Goal: Task Accomplishment & Management: Manage account settings

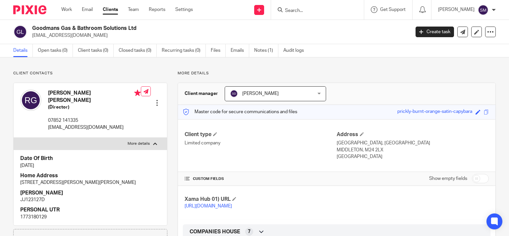
click at [306, 10] on input "Search" at bounding box center [315, 11] width 60 height 6
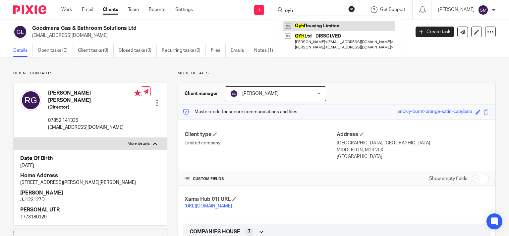
type input "oyh"
click at [311, 30] on link at bounding box center [339, 26] width 112 height 10
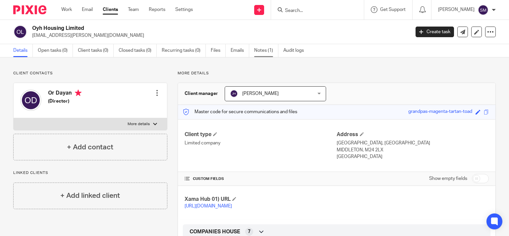
click at [264, 48] on link "Notes (1)" at bounding box center [266, 50] width 24 height 13
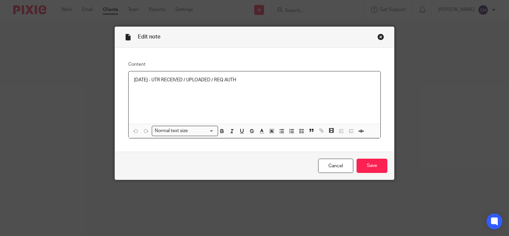
click at [262, 81] on p "08/09/25 - UTR RECEIVED / UPLOADED / REQ AUTH" at bounding box center [255, 80] width 242 height 7
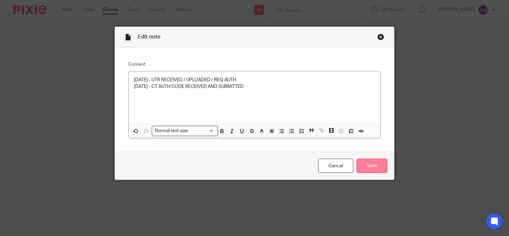
click at [366, 164] on input "Save" at bounding box center [372, 166] width 31 height 14
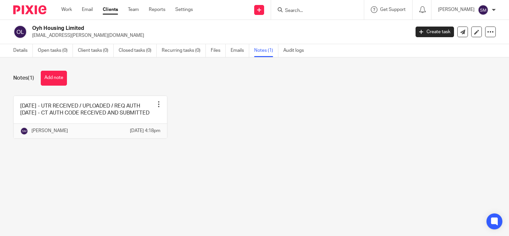
click at [299, 12] on input "Search" at bounding box center [315, 11] width 60 height 6
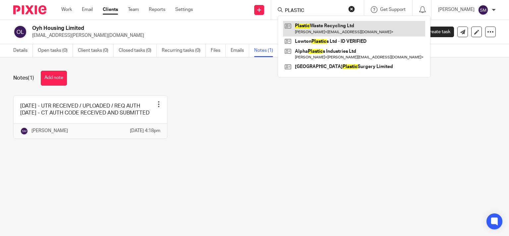
type input "PLASTIC"
click at [316, 26] on link at bounding box center [354, 28] width 142 height 15
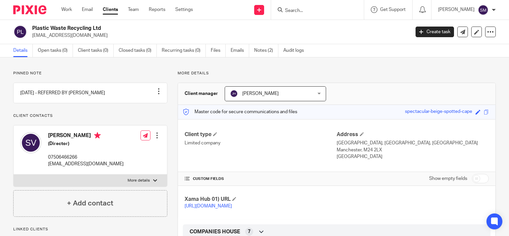
click at [266, 50] on link "Notes (2)" at bounding box center [266, 50] width 24 height 13
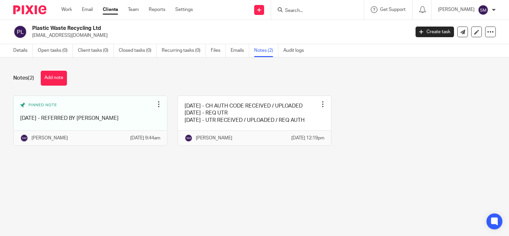
click at [247, 124] on link at bounding box center [255, 120] width 154 height 49
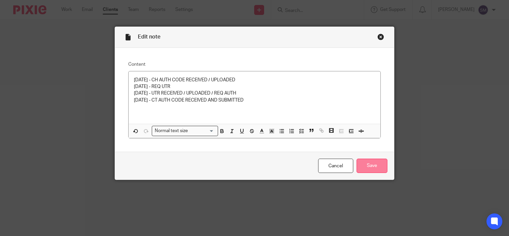
click at [364, 163] on input "Save" at bounding box center [372, 166] width 31 height 14
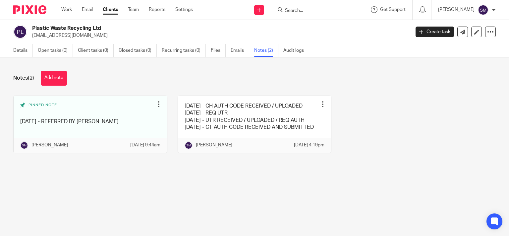
click at [302, 8] on input "Search" at bounding box center [315, 11] width 60 height 6
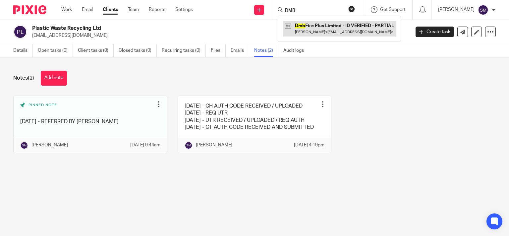
type input "DMB"
click at [307, 26] on link at bounding box center [339, 28] width 113 height 15
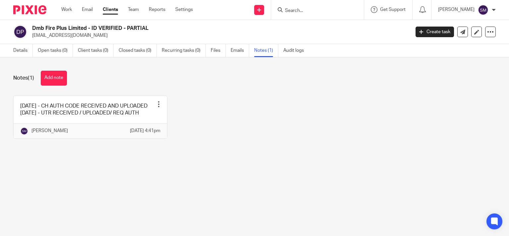
click at [156, 108] on div "Pin note Edit note Delete note" at bounding box center [159, 104] width 10 height 10
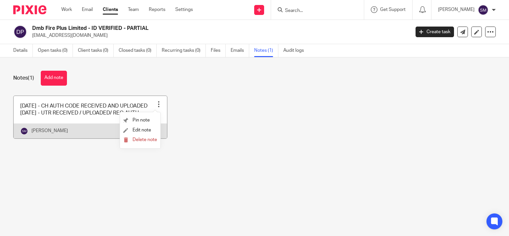
click at [96, 114] on link at bounding box center [91, 117] width 154 height 42
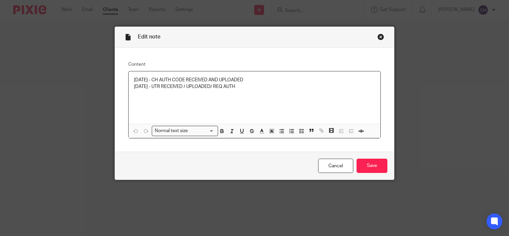
click at [262, 88] on p "08/09/25 - UTR RECEIVED / UPLOADED/ REQ AUTH" at bounding box center [255, 86] width 242 height 7
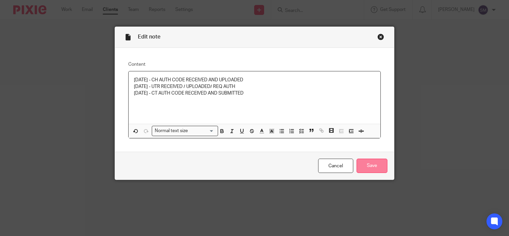
click at [373, 170] on input "Save" at bounding box center [372, 166] width 31 height 14
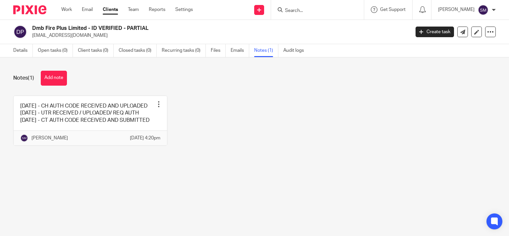
click at [324, 7] on form at bounding box center [320, 10] width 71 height 8
click at [315, 15] on div at bounding box center [317, 10] width 93 height 20
click at [313, 8] on input "Search" at bounding box center [315, 11] width 60 height 6
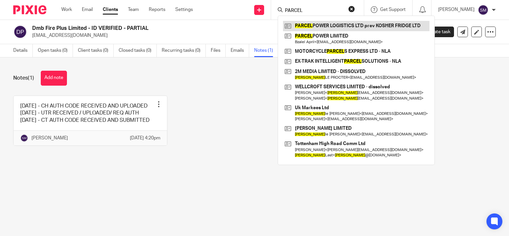
type input "PARCEL"
click at [327, 27] on link at bounding box center [356, 26] width 147 height 10
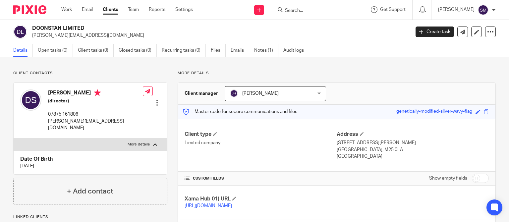
click at [88, 14] on div "Work Email Clients Team Reports Settings Work Email Clients Team Reports Settin…" at bounding box center [129, 10] width 148 height 20
click at [88, 9] on link "Email" at bounding box center [87, 9] width 11 height 7
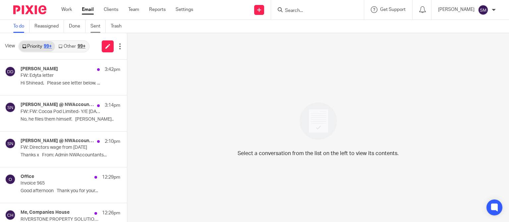
click at [98, 25] on link "Sent" at bounding box center [98, 26] width 15 height 13
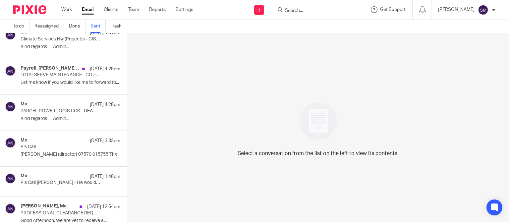
scroll to position [2469, 0]
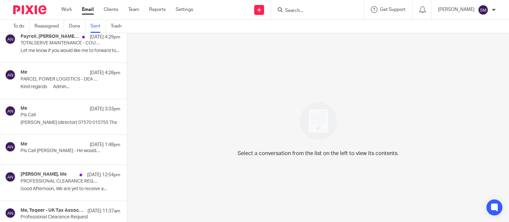
click at [77, 77] on p "PARCEL POWER LOGISTICS - DEA NOTICE" at bounding box center [61, 80] width 80 height 6
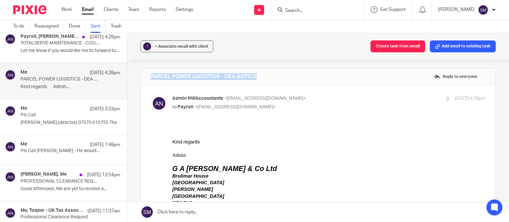
drag, startPoint x: 272, startPoint y: 77, endPoint x: 142, endPoint y: 79, distance: 129.7
click at [142, 79] on div "PARCEL POWER LOGISTICS - DEA NOTICE Reply to everyone" at bounding box center [318, 76] width 355 height 17
copy h4 "PARCEL POWER LOGISTICS - DEA NOTICE"
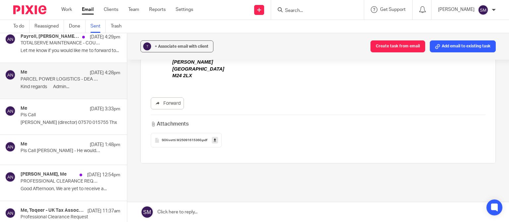
click at [214, 142] on icon at bounding box center [215, 140] width 2 height 5
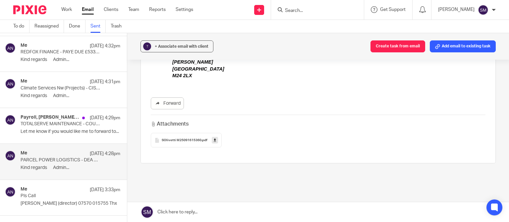
scroll to position [2373, 0]
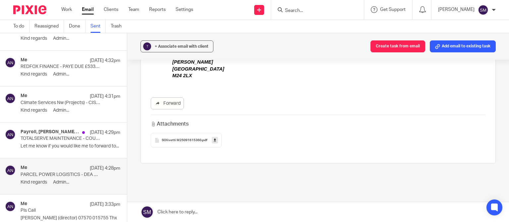
click at [61, 136] on p "TOTALSERVE MAINTENANCE - COURT CLAIM ORDER" at bounding box center [61, 139] width 80 height 6
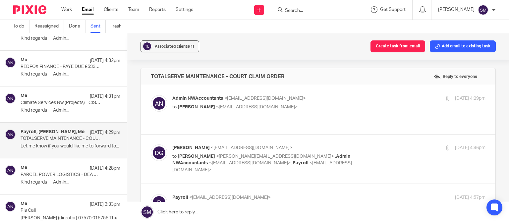
scroll to position [0, 0]
drag, startPoint x: 290, startPoint y: 76, endPoint x: 149, endPoint y: 73, distance: 141.0
click at [147, 74] on div "TOTALSERVE MAINTENANCE - COURT CLAIM ORDER Reply to everyone" at bounding box center [318, 76] width 355 height 17
copy h4 "TOTALSERVE MAINTENANCE - COURT CLAIM ORDER"
click at [445, 146] on div at bounding box center [447, 148] width 5 height 5
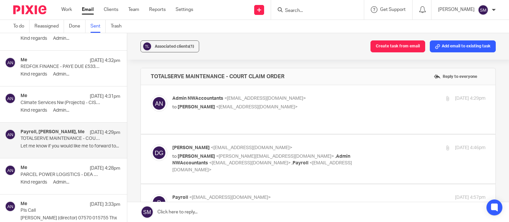
checkbox input "true"
click at [422, 96] on div "16 Sep 2025 4:29pm" at bounding box center [433, 98] width 104 height 7
checkbox input "true"
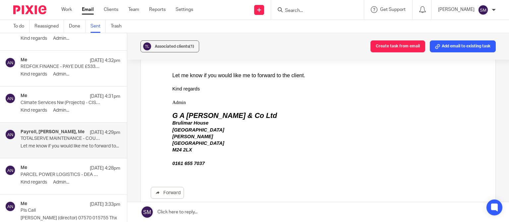
scroll to position [159, 0]
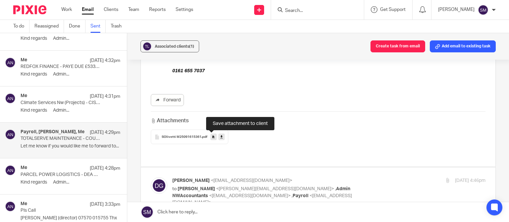
click at [213, 137] on icon at bounding box center [214, 137] width 2 height 5
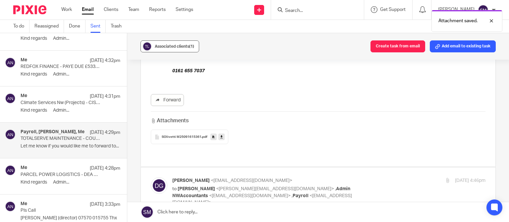
click at [163, 48] on span "Associated clients (1)" at bounding box center [174, 46] width 39 height 4
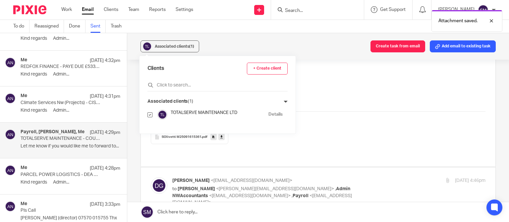
click at [269, 114] on link "Details" at bounding box center [276, 114] width 14 height 6
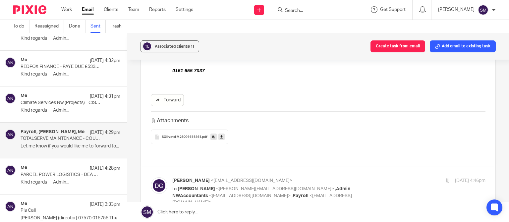
click at [63, 100] on p "Climate Services Nw (Projects) - CIS APPLICATION ACCEPTED" at bounding box center [61, 103] width 80 height 6
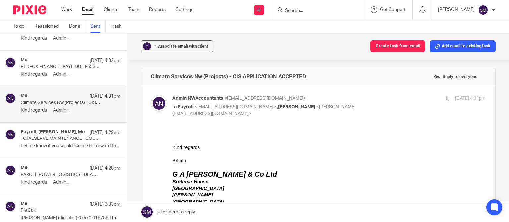
scroll to position [0, 0]
drag, startPoint x: 318, startPoint y: 77, endPoint x: 156, endPoint y: 75, distance: 161.5
click at [144, 77] on div "Climate Services Nw (Projects) - CIS APPLICATION ACCEPTED Reply to everyone" at bounding box center [318, 76] width 355 height 17
copy h4 "Climate Services Nw (Projects) - CIS APPLICATION ACCEPTED"
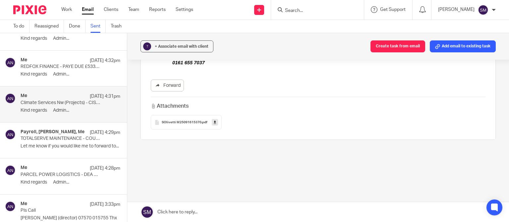
click at [214, 120] on icon at bounding box center [215, 122] width 2 height 5
click at [58, 67] on div "Me 16 Sep 4:32pm REDFOX FINANCE - PAYE DUE £533.37 Kind regards Admin..." at bounding box center [71, 68] width 100 height 22
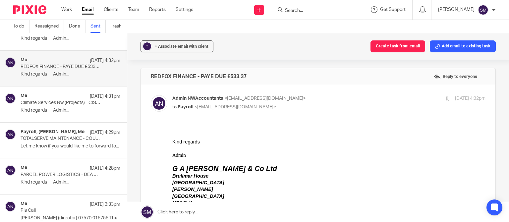
scroll to position [0, 0]
drag, startPoint x: 268, startPoint y: 76, endPoint x: 152, endPoint y: 75, distance: 116.1
click at [145, 78] on div "REDFOX FINANCE - PAYE DUE £533.37 Reply to everyone" at bounding box center [318, 76] width 355 height 17
copy h4 "REDFOX FINANCE - PAYE DUE £533.37"
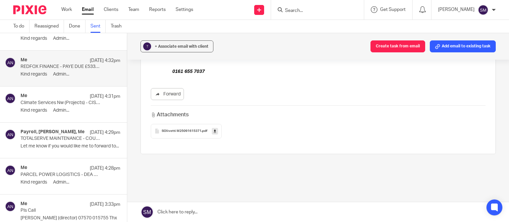
scroll to position [159, 0]
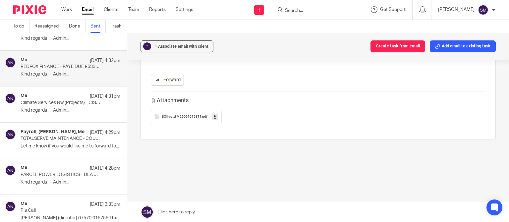
click at [214, 117] on icon at bounding box center [215, 116] width 2 height 5
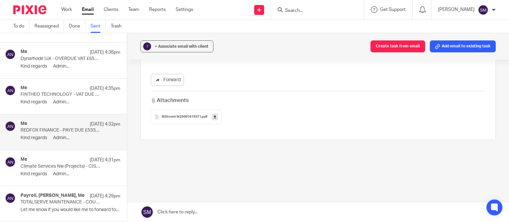
scroll to position [2278, 0]
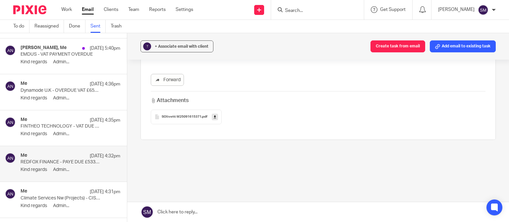
click at [59, 126] on div "Me 16 Sep 4:35pm FINTHEO TECHNOLOGY - VAT DUE £317.48 Kind regards Admin..." at bounding box center [71, 128] width 100 height 22
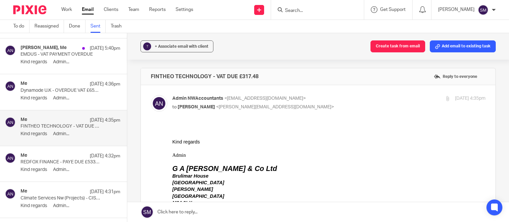
scroll to position [0, 0]
drag, startPoint x: 276, startPoint y: 74, endPoint x: 205, endPoint y: 76, distance: 71.4
click at [141, 75] on div "FINTHEO TECHNOLOGY - VAT DUE £317.48 Reply to everyone" at bounding box center [318, 76] width 355 height 17
click at [215, 76] on h4 "FINTHEO TECHNOLOGY - VAT DUE £317.48" at bounding box center [205, 76] width 108 height 7
drag, startPoint x: 264, startPoint y: 74, endPoint x: 167, endPoint y: 73, distance: 96.9
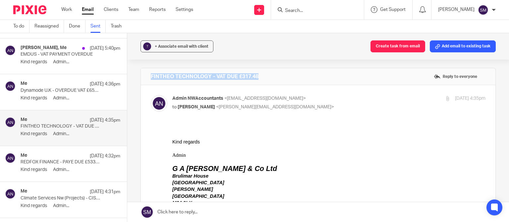
click at [144, 71] on div "FINTHEO TECHNOLOGY - VAT DUE £317.48 Reply to everyone" at bounding box center [318, 76] width 355 height 17
copy h4 "FINTHEO TECHNOLOGY - VAT DUE £317.48"
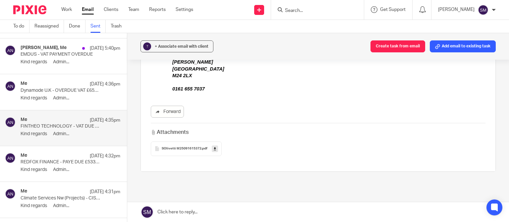
click at [214, 149] on icon at bounding box center [215, 148] width 2 height 5
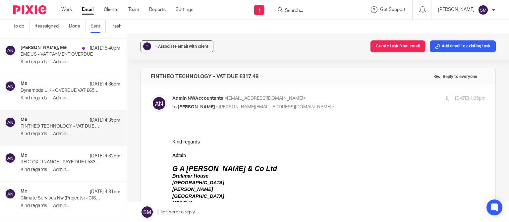
click at [63, 88] on p "Dynamode U.K - OVERDUE VAT £65025.03" at bounding box center [61, 91] width 80 height 6
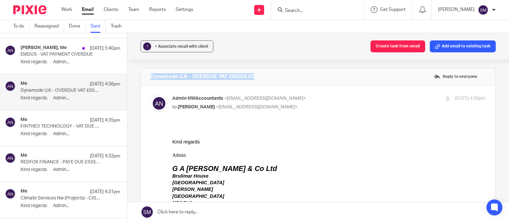
drag, startPoint x: 218, startPoint y: 75, endPoint x: 142, endPoint y: 75, distance: 75.9
click at [142, 75] on div "Dynamode U.K - OVERDUE VAT £65025.03 Reply to everyone" at bounding box center [318, 76] width 355 height 17
copy h4 "Dynamode U.K - OVERDUE VAT £65025.03"
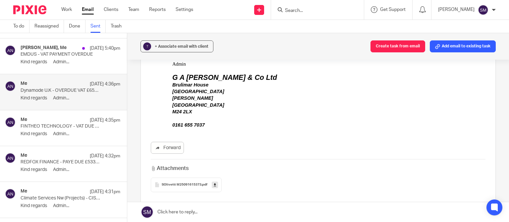
scroll to position [127, 0]
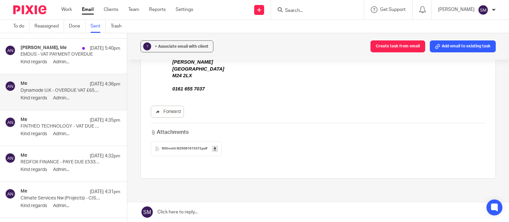
click at [214, 149] on icon at bounding box center [215, 148] width 2 height 5
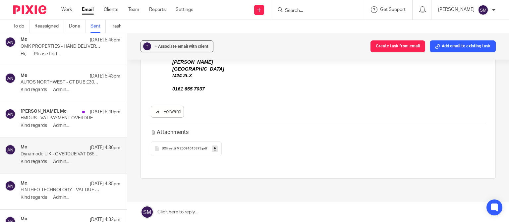
click at [81, 117] on div "Anna Harding, Me 16 Sep 5:40pm EMDUS - VAT PAYMENT OVERDUE Kind regards Admin..." at bounding box center [71, 120] width 100 height 22
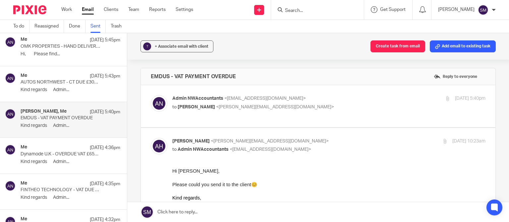
scroll to position [0, 0]
drag, startPoint x: 262, startPoint y: 76, endPoint x: 171, endPoint y: 78, distance: 91.2
click at [144, 78] on div "EMDUS - VAT PAYMENT OVERDUE Reply to everyone" at bounding box center [318, 76] width 355 height 17
copy h4 "EMDUS - VAT PAYMENT OVERDUE"
click at [445, 97] on div at bounding box center [447, 98] width 5 height 5
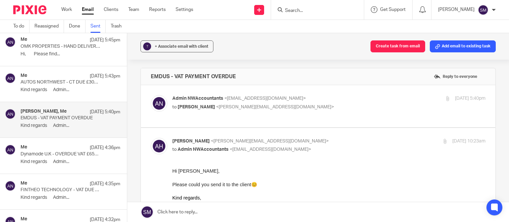
checkbox input "true"
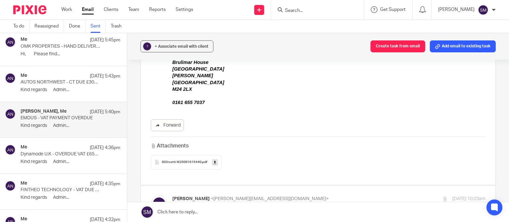
scroll to position [96, 0]
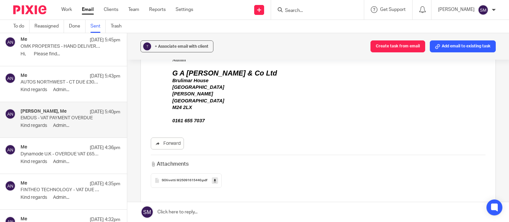
click at [214, 181] on icon at bounding box center [215, 180] width 2 height 5
click at [77, 88] on p "Kind regards Admin..." at bounding box center [71, 90] width 100 height 6
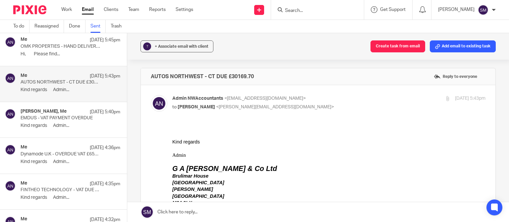
scroll to position [0, 0]
click at [68, 123] on p "Kind regards Admin..." at bounding box center [71, 126] width 100 height 6
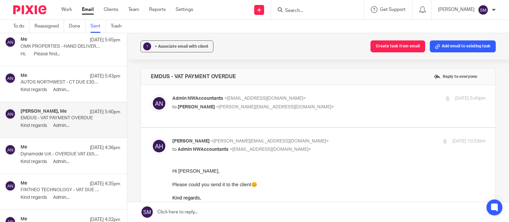
click at [65, 75] on div "Me 16 Sep 5:43pm" at bounding box center [71, 76] width 100 height 7
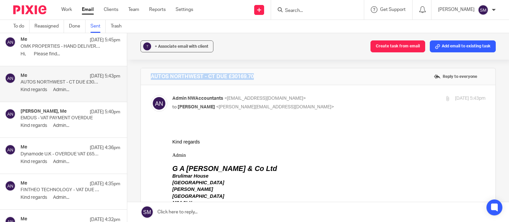
drag, startPoint x: 287, startPoint y: 79, endPoint x: 147, endPoint y: 75, distance: 140.0
click at [147, 75] on div "AUTOS NORTHWEST - CT DUE £30169.70 Reply to everyone" at bounding box center [318, 76] width 355 height 17
copy h4 "AUTOS NORTHWEST - CT DUE £30169.70"
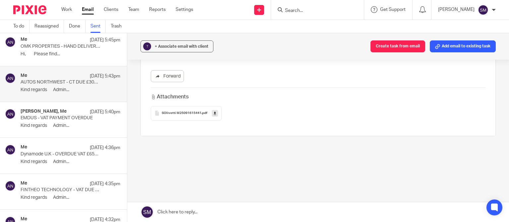
click at [214, 113] on icon at bounding box center [215, 113] width 2 height 5
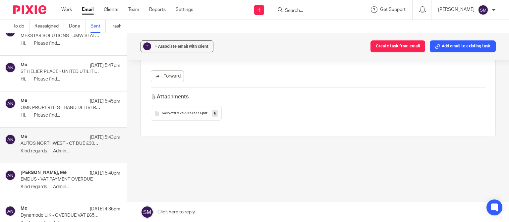
scroll to position [2150, 0]
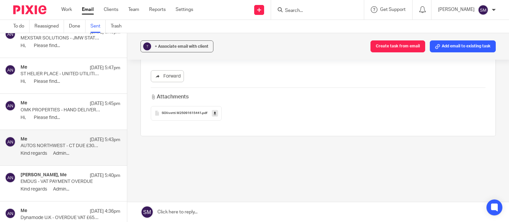
click at [68, 107] on p "OMK PROPERTIES - HAND DELIVERED DEBT LETTER RE COUNCIL TAX" at bounding box center [61, 110] width 80 height 6
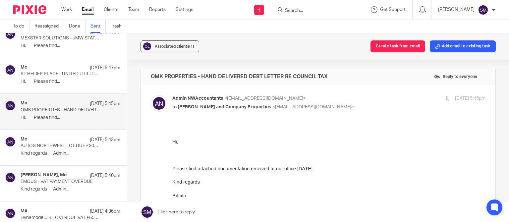
scroll to position [0, 0]
drag, startPoint x: 339, startPoint y: 74, endPoint x: 146, endPoint y: 75, distance: 193.0
click at [146, 75] on div "OMK PROPERTIES - HAND DELIVERED DEBT LETTER RE COUNCIL TAX Reply to everyone" at bounding box center [318, 76] width 355 height 17
copy h4 "OMK PROPERTIES - HAND DELIVERED DEBT LETTER RE COUNCIL TAX"
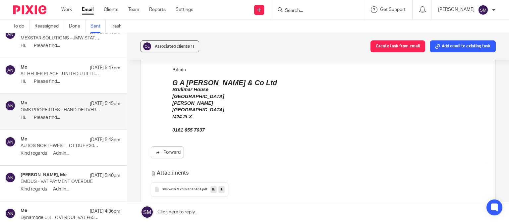
scroll to position [159, 0]
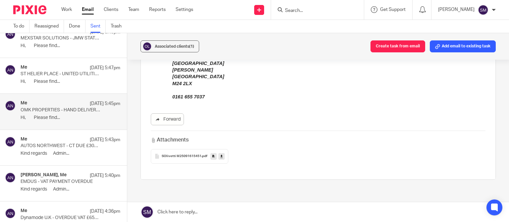
click at [213, 157] on icon at bounding box center [214, 156] width 2 height 5
click at [174, 46] on span "Associated clients (1)" at bounding box center [174, 46] width 39 height 4
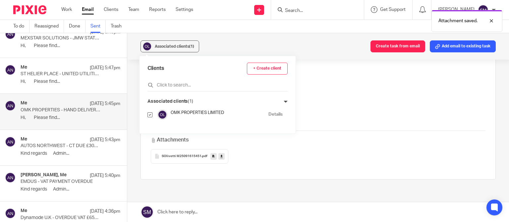
click at [271, 116] on link "Details" at bounding box center [276, 114] width 14 height 6
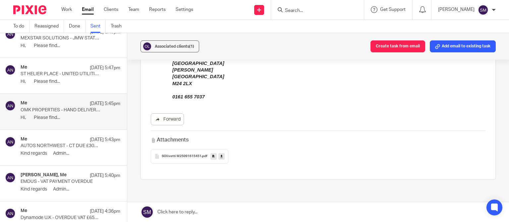
click at [52, 79] on p "Hi, Please find..." at bounding box center [71, 82] width 100 height 6
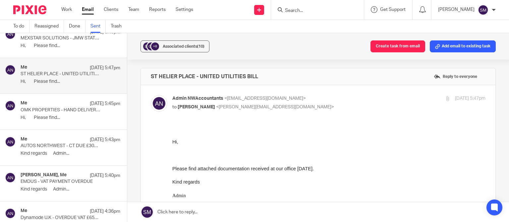
scroll to position [0, 0]
drag, startPoint x: 205, startPoint y: 77, endPoint x: 148, endPoint y: 77, distance: 57.4
click at [148, 77] on div "ST HELIER PLACE - UNITED UTILITIES BILL Reply to everyone" at bounding box center [318, 76] width 355 height 17
click at [163, 78] on h4 "ST HELIER PLACE - UNITED UTILITIES BILL" at bounding box center [204, 76] width 107 height 7
click at [270, 82] on div "ST HELIER PLACE - UNITED UTILITIES BILL Reply to everyone" at bounding box center [318, 76] width 355 height 17
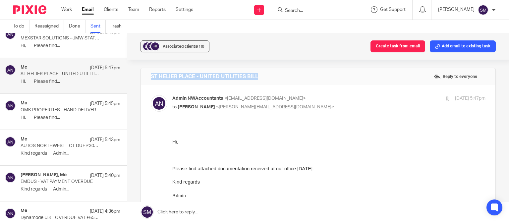
drag, startPoint x: 223, startPoint y: 78, endPoint x: 143, endPoint y: 79, distance: 79.9
click at [143, 79] on div "ST HELIER PLACE - UNITED UTILITIES BILL Reply to everyone" at bounding box center [318, 76] width 355 height 17
copy h4 "ST HELIER PLACE - UNITED UTILITIES BILL"
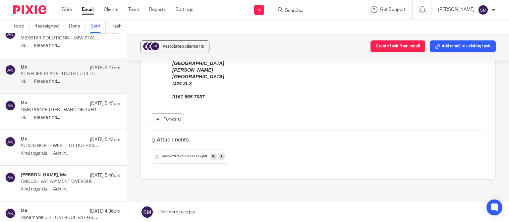
click at [213, 158] on icon at bounding box center [214, 156] width 2 height 5
click at [179, 47] on span "Associated clients (10)" at bounding box center [184, 46] width 42 height 4
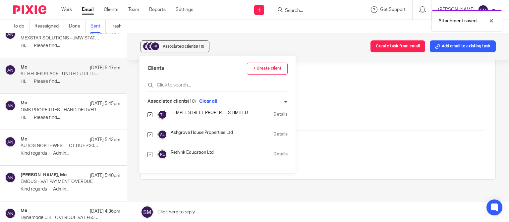
scroll to position [107, 0]
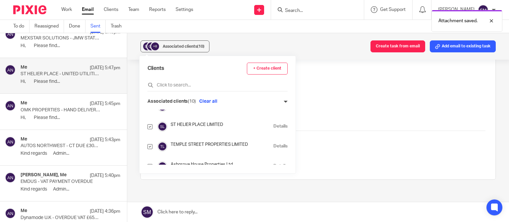
click at [274, 126] on link "Details" at bounding box center [281, 126] width 14 height 6
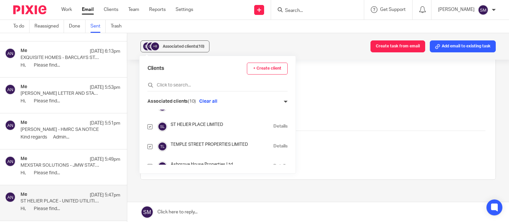
scroll to position [2055, 0]
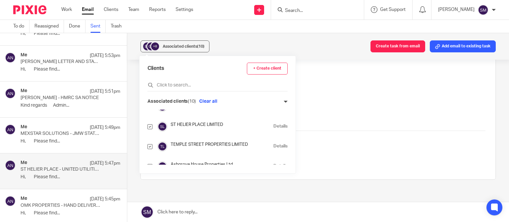
click at [32, 131] on p "MEXSTAR SOLUTIONS - JMW STATEMENT" at bounding box center [61, 134] width 80 height 6
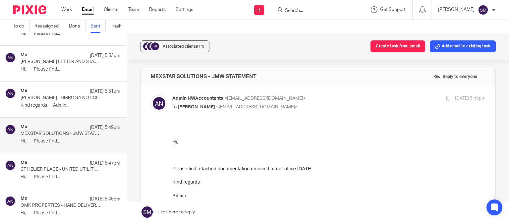
scroll to position [0, 0]
drag, startPoint x: 266, startPoint y: 72, endPoint x: 144, endPoint y: 75, distance: 122.1
click at [144, 75] on div "MEXSTAR SOLUTIONS - JMW STATEMENT Reply to everyone" at bounding box center [318, 76] width 355 height 17
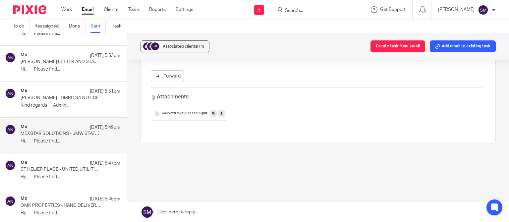
click at [211, 113] on link at bounding box center [214, 113] width 6 height 7
click at [187, 49] on div "Associated clients (11)" at bounding box center [184, 46] width 42 height 7
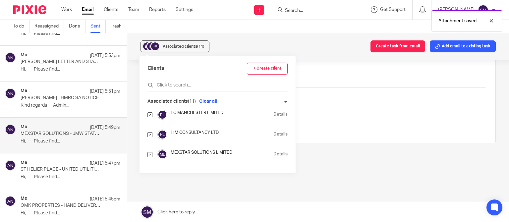
click at [274, 133] on link "Details" at bounding box center [281, 134] width 14 height 6
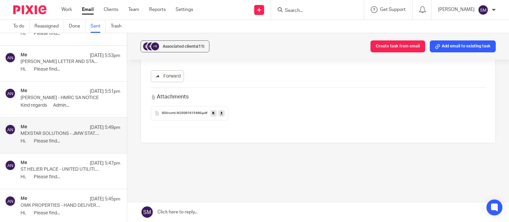
drag, startPoint x: 62, startPoint y: 164, endPoint x: 170, endPoint y: 113, distance: 120.2
click at [62, 167] on p "ST HELIER PLACE - UNITED UTILITIES BILL" at bounding box center [61, 170] width 80 height 6
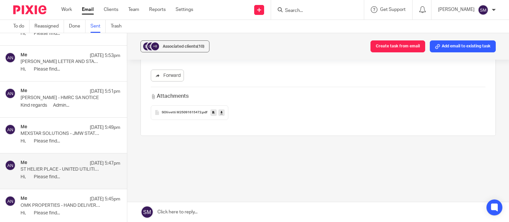
scroll to position [0, 0]
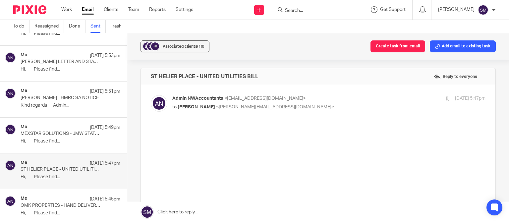
click at [149, 69] on div "ST HELIER PLACE - UNITED UTILITIES BILL Reply to everyone" at bounding box center [318, 76] width 355 height 17
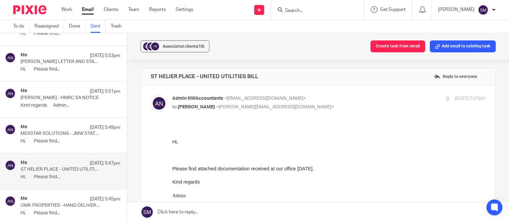
click at [56, 98] on div "Me 16 Sep 5:51pm Mark Howatson - HMRC SA NOTICE Kind regards Admin..." at bounding box center [71, 99] width 100 height 22
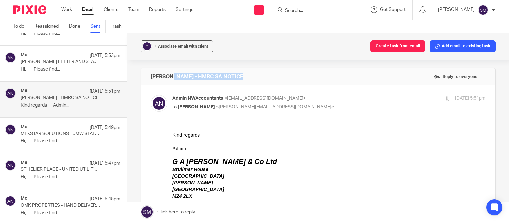
drag, startPoint x: 239, startPoint y: 75, endPoint x: 173, endPoint y: 82, distance: 66.7
click at [141, 76] on div "Mark Howatson - HMRC SA NOTICE Reply to everyone" at bounding box center [318, 76] width 355 height 17
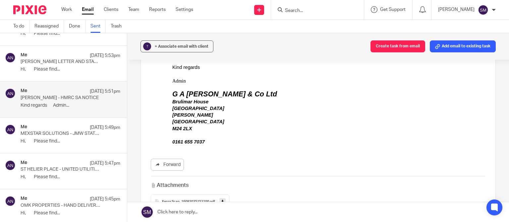
scroll to position [156, 0]
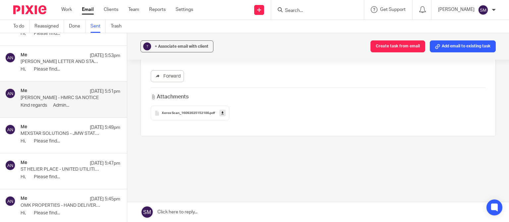
click at [222, 113] on link at bounding box center [223, 113] width 6 height 7
click at [63, 67] on p "Hi, Please find..." at bounding box center [71, 70] width 100 height 6
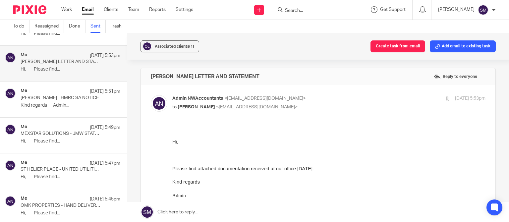
scroll to position [0, 0]
drag, startPoint x: 287, startPoint y: 79, endPoint x: 142, endPoint y: 77, distance: 144.6
click at [143, 77] on div "QUINJO - LLOYDS LETTER AND STATEMENT Reply to everyone" at bounding box center [318, 76] width 355 height 17
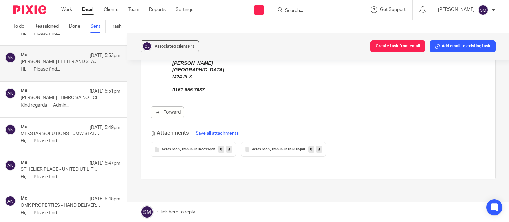
scroll to position [202, 0]
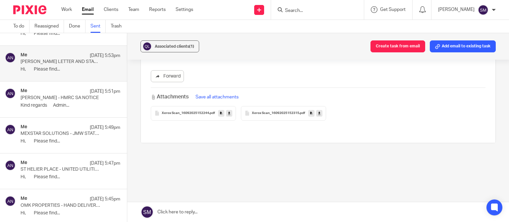
click at [220, 111] on icon at bounding box center [221, 113] width 2 height 5
click at [310, 114] on icon at bounding box center [311, 113] width 2 height 5
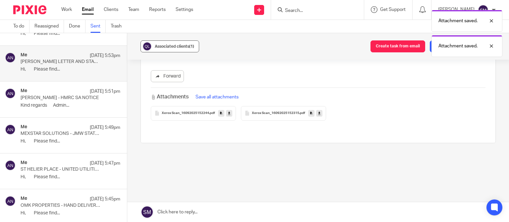
click at [190, 42] on button "Associated clients (1)" at bounding box center [170, 46] width 59 height 12
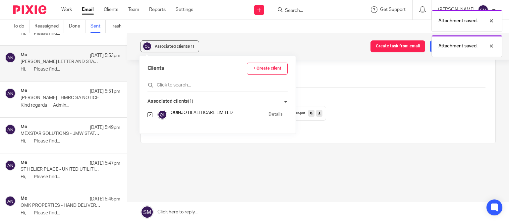
click at [270, 112] on link "Details" at bounding box center [276, 114] width 14 height 6
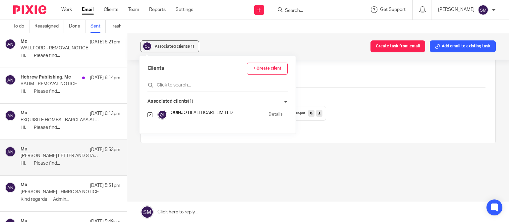
scroll to position [1959, 0]
click at [71, 115] on div "Me 16 Sep 6:13pm" at bounding box center [71, 115] width 100 height 7
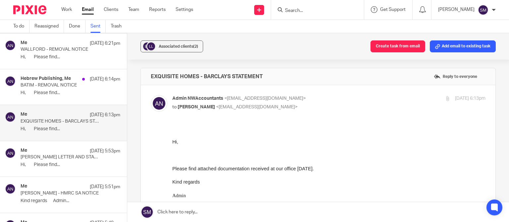
scroll to position [0, 0]
drag, startPoint x: 208, startPoint y: 76, endPoint x: 144, endPoint y: 76, distance: 64.3
click at [144, 76] on div "EXQUISITE HOMES - BARCLAYS STATEMENT Reply to everyone" at bounding box center [318, 76] width 355 height 17
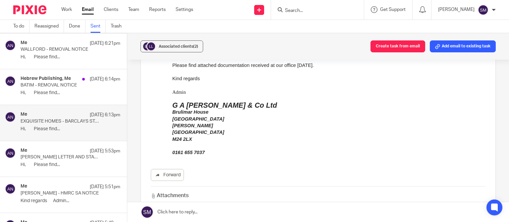
scroll to position [191, 0]
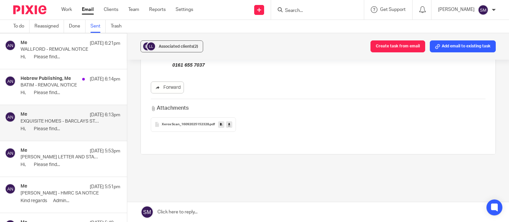
click at [220, 124] on icon at bounding box center [221, 124] width 2 height 5
click at [178, 47] on span "Associated clients (2)" at bounding box center [178, 46] width 39 height 4
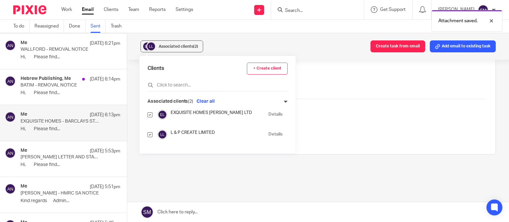
click at [271, 113] on link "Details" at bounding box center [276, 114] width 14 height 6
click at [63, 87] on div "Hebrew Publishing, Me 16 Sep 6:14pm BATIM - REMOVAL NOTICE Hi, Please find..." at bounding box center [71, 87] width 100 height 22
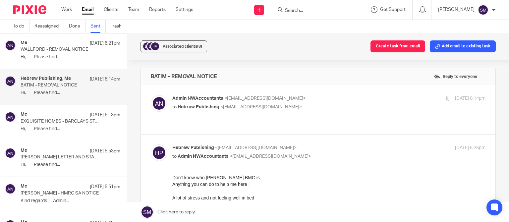
scroll to position [0, 0]
drag, startPoint x: 237, startPoint y: 77, endPoint x: 138, endPoint y: 73, distance: 98.9
click at [141, 73] on div "BATIM - REMOVAL NOTICE Reply to everyone" at bounding box center [318, 76] width 355 height 17
click at [445, 100] on div at bounding box center [447, 98] width 5 height 5
checkbox input "true"
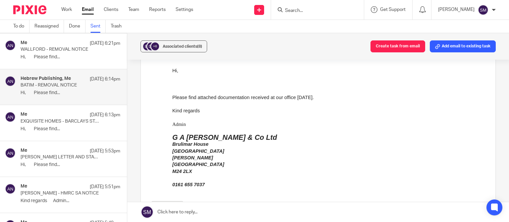
scroll to position [127, 0]
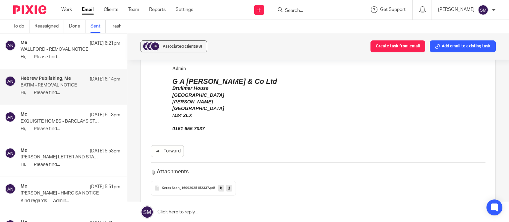
click at [218, 188] on link at bounding box center [221, 188] width 6 height 7
click at [176, 46] on span "Associated clients (8)" at bounding box center [182, 46] width 39 height 4
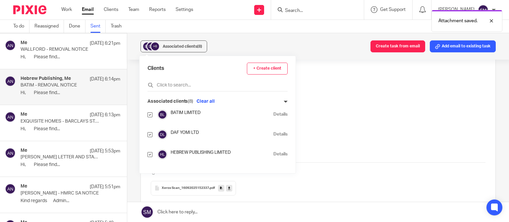
click at [274, 116] on link "Details" at bounding box center [281, 114] width 14 height 6
click at [55, 54] on p "Hi, Please find..." at bounding box center [71, 57] width 100 height 6
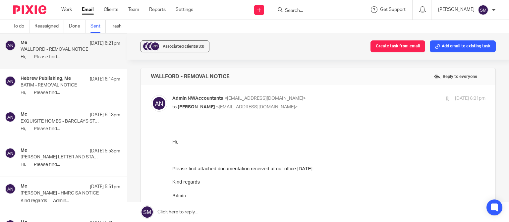
scroll to position [0, 0]
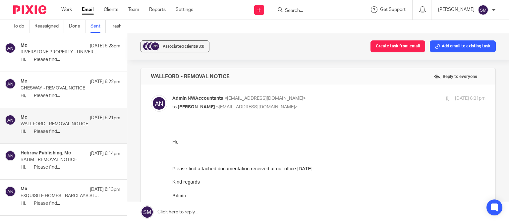
click at [58, 91] on p "CHESWAY - REMOVAL NOTICE" at bounding box center [61, 89] width 80 height 6
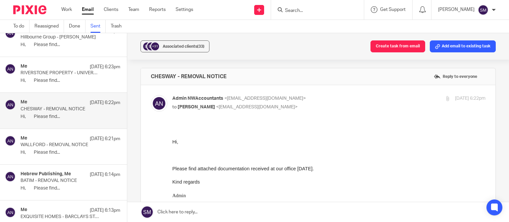
scroll to position [159, 0]
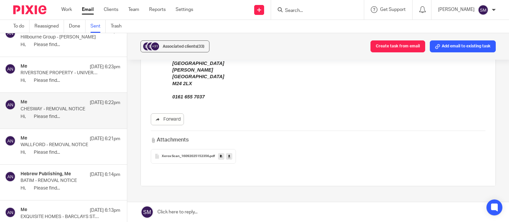
click at [220, 157] on icon at bounding box center [221, 156] width 2 height 5
click at [69, 138] on div "Me 16 Sep 6:21pm" at bounding box center [71, 139] width 100 height 7
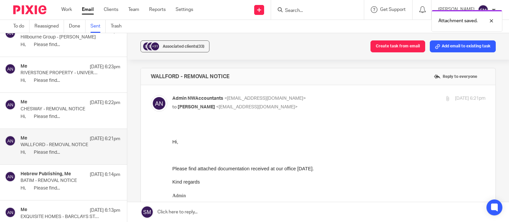
scroll to position [191, 0]
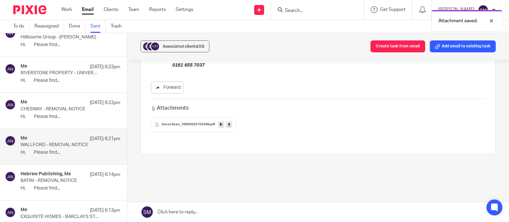
click at [220, 127] on icon at bounding box center [221, 124] width 2 height 5
click at [59, 75] on div "Me 16 Sep 6:23pm RIVERSTONE PROPERTY - UNIVERSAL CREDIT LETTER Hi, Please find.…" at bounding box center [71, 75] width 100 height 22
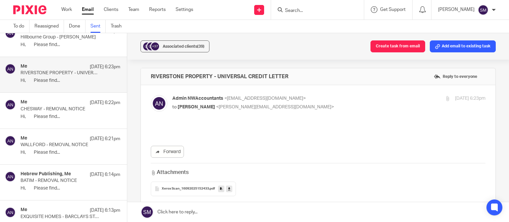
scroll to position [0, 0]
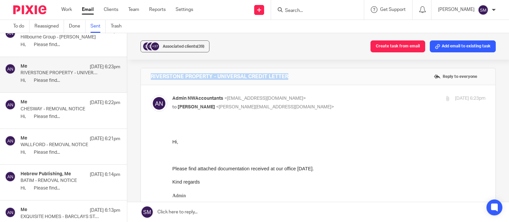
drag, startPoint x: 290, startPoint y: 73, endPoint x: 157, endPoint y: 75, distance: 133.0
click at [147, 72] on div "RIVERSTONE PROPERTY - UNIVERSAL CREDIT LETTER Reply to everyone" at bounding box center [318, 76] width 355 height 17
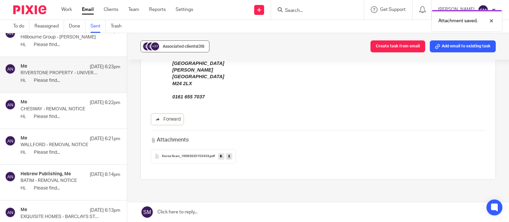
click at [186, 46] on span "Associated clients (39)" at bounding box center [184, 46] width 42 height 4
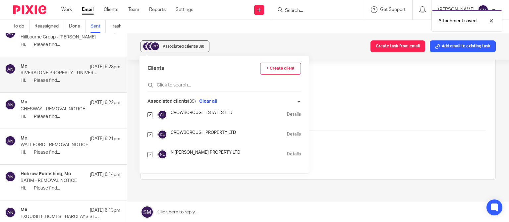
click at [287, 153] on link "Details" at bounding box center [294, 154] width 14 height 6
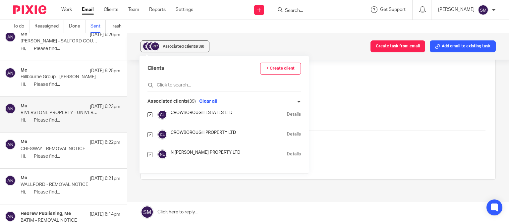
click at [58, 116] on p "RIVERSTONE PROPERTY - UNIVERSAL CREDIT LETTER" at bounding box center [61, 113] width 80 height 6
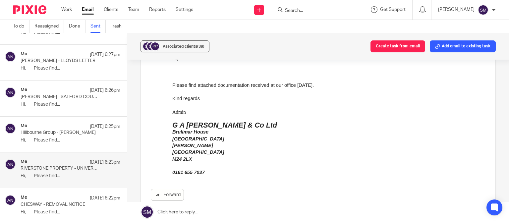
scroll to position [64, 0]
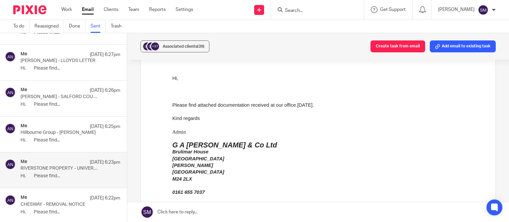
click at [56, 123] on div "Me 16 Sep 6:25pm" at bounding box center [71, 126] width 100 height 7
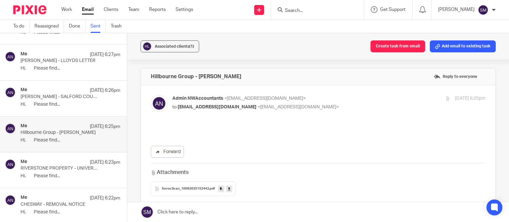
scroll to position [0, 0]
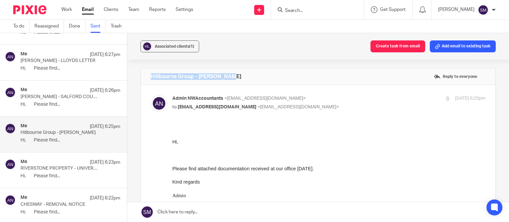
drag, startPoint x: 238, startPoint y: 75, endPoint x: 156, endPoint y: 75, distance: 82.6
click at [141, 75] on div "Hillbourne Group - VIRGIN BILL Reply to everyone" at bounding box center [318, 76] width 355 height 17
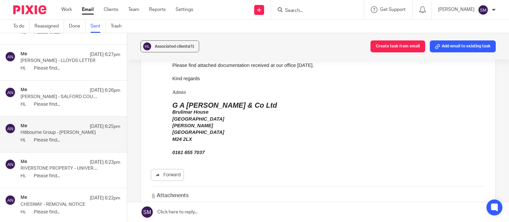
scroll to position [191, 0]
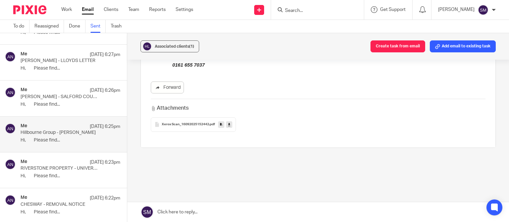
click at [218, 123] on link at bounding box center [221, 124] width 6 height 7
click at [176, 46] on span "Associated clients (1)" at bounding box center [174, 46] width 39 height 4
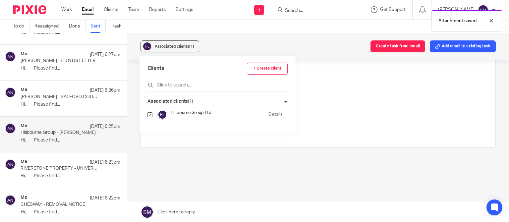
click at [269, 115] on link "Details" at bounding box center [276, 114] width 14 height 6
click at [62, 166] on p "RIVERSTONE PROPERTY - UNIVERSAL CREDIT LETTER" at bounding box center [61, 169] width 80 height 6
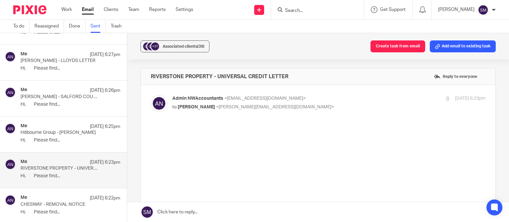
scroll to position [1805, 0]
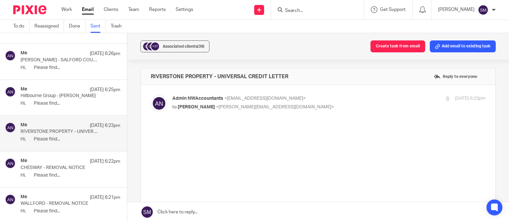
click at [58, 158] on div "Me 16 Sep 6:22pm CHESWAY - REMOVAL NOTICE Hi, Please find..." at bounding box center [71, 169] width 100 height 22
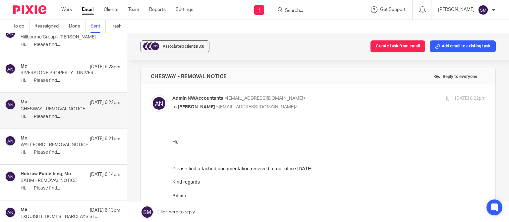
scroll to position [0, 0]
click at [61, 142] on p "WALLFORD - REMOVAL NOTICE" at bounding box center [61, 145] width 80 height 6
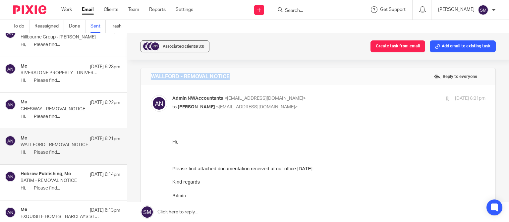
drag, startPoint x: 252, startPoint y: 78, endPoint x: 157, endPoint y: 75, distance: 94.9
click at [147, 77] on div "WALLFORD - REMOVAL NOTICE Reply to everyone" at bounding box center [318, 76] width 355 height 17
click at [57, 108] on p "CHESWAY - REMOVAL NOTICE" at bounding box center [61, 109] width 80 height 6
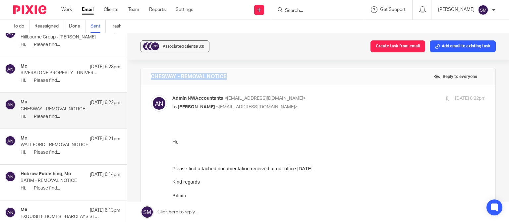
drag, startPoint x: 237, startPoint y: 75, endPoint x: 145, endPoint y: 70, distance: 93.0
click at [145, 70] on div "CHESWAY - REMOVAL NOTICE Reply to everyone" at bounding box center [318, 76] width 355 height 17
click at [180, 69] on div "CHESWAY - REMOVAL NOTICE Reply to everyone" at bounding box center [318, 76] width 355 height 17
click at [90, 99] on p "16 Sep 6:22pm" at bounding box center [105, 102] width 31 height 7
drag, startPoint x: 232, startPoint y: 79, endPoint x: 149, endPoint y: 75, distance: 83.0
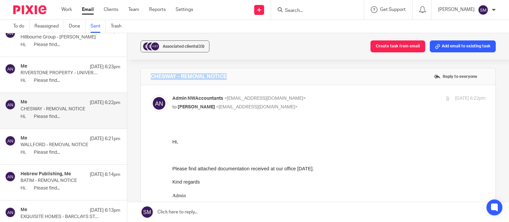
click at [149, 75] on div "CHESWAY - REMOVAL NOTICE Reply to everyone" at bounding box center [318, 76] width 355 height 17
click at [63, 78] on p "Hi, Please find..." at bounding box center [71, 81] width 100 height 6
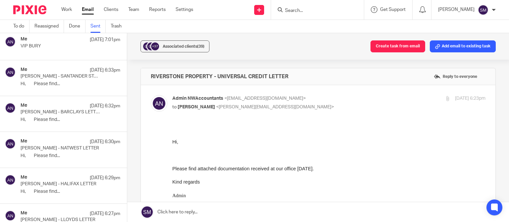
scroll to position [1545, 0]
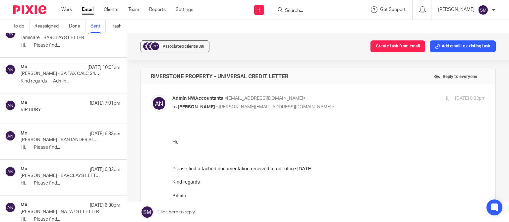
click at [87, 101] on div "16 Sep 7:01pm" at bounding box center [104, 103] width 34 height 7
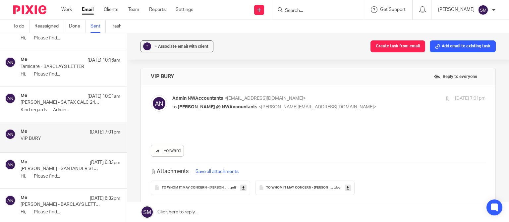
scroll to position [1514, 0]
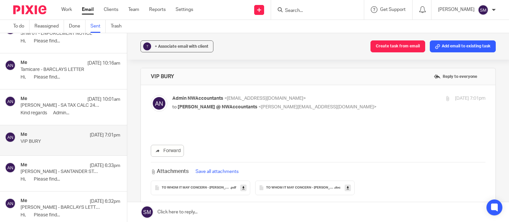
click at [72, 110] on p "Kind regards Admin..." at bounding box center [71, 113] width 100 height 6
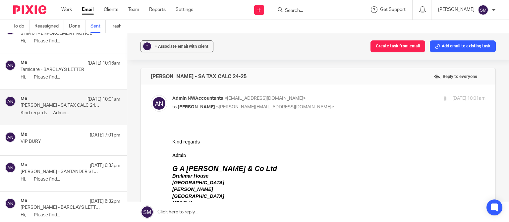
scroll to position [0, 0]
drag, startPoint x: 273, startPoint y: 79, endPoint x: 143, endPoint y: 79, distance: 129.3
click at [141, 77] on div "Joseph Halpern - SA TAX CALC 24-25 Reply to everyone" at bounding box center [318, 76] width 355 height 17
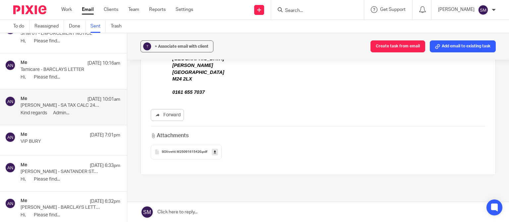
scroll to position [127, 0]
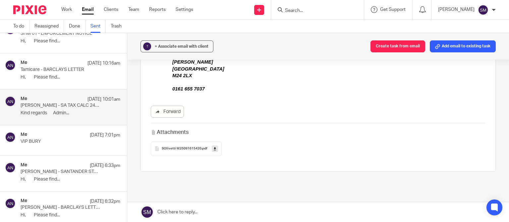
click at [214, 148] on icon at bounding box center [215, 148] width 2 height 5
click at [58, 69] on p "Tamicare - BARCLAYS LETTER" at bounding box center [61, 70] width 80 height 6
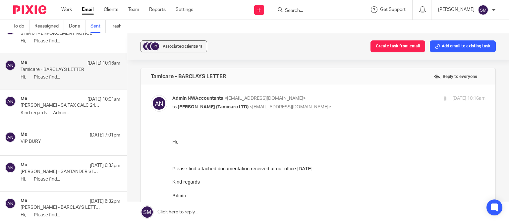
scroll to position [0, 0]
drag, startPoint x: 257, startPoint y: 76, endPoint x: 142, endPoint y: 76, distance: 115.4
click at [142, 76] on div "Tamicare - BARCLAYS LETTER Reply to everyone" at bounding box center [318, 76] width 355 height 17
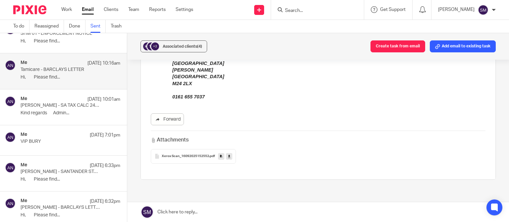
click at [220, 154] on icon at bounding box center [221, 156] width 2 height 5
click at [178, 47] on span "Associated clients (4)" at bounding box center [182, 46] width 39 height 4
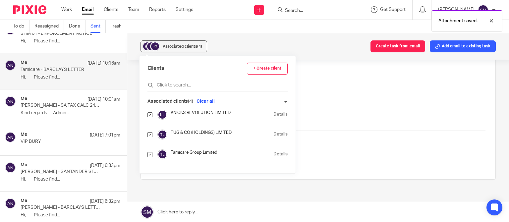
scroll to position [20, 0]
click at [274, 153] on link "Details" at bounding box center [281, 154] width 14 height 6
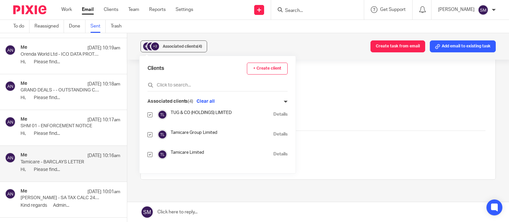
scroll to position [1418, 0]
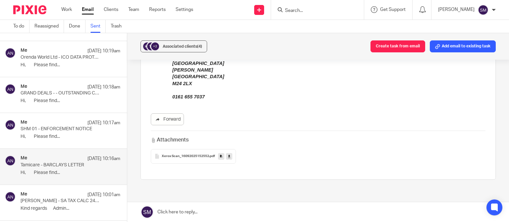
click at [70, 129] on p "SHM 01 - ENFORCEMENT NOTICE" at bounding box center [61, 129] width 80 height 6
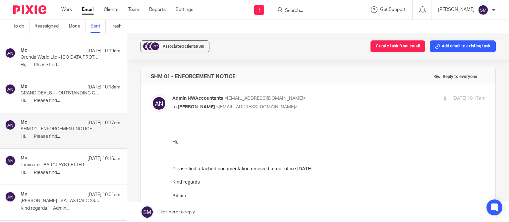
scroll to position [0, 0]
drag, startPoint x: 238, startPoint y: 75, endPoint x: 142, endPoint y: 77, distance: 96.2
click at [142, 77] on div "SHM 01 - ENFORCEMENT NOTICE Reply to everyone" at bounding box center [318, 76] width 355 height 17
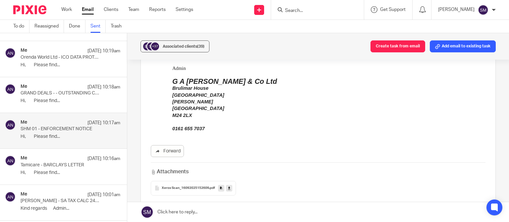
click at [220, 188] on icon at bounding box center [221, 188] width 2 height 5
click at [38, 91] on p "GRAND DEALS - - OUTSTANDING COUNCIL TAX LETTER" at bounding box center [61, 94] width 80 height 6
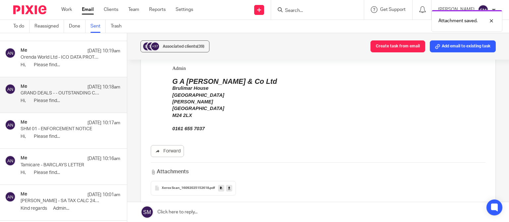
click at [220, 188] on icon at bounding box center [221, 188] width 2 height 5
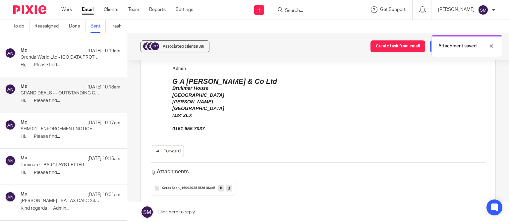
click at [39, 129] on p "SHM 01 - ENFORCEMENT NOTICE" at bounding box center [61, 129] width 80 height 6
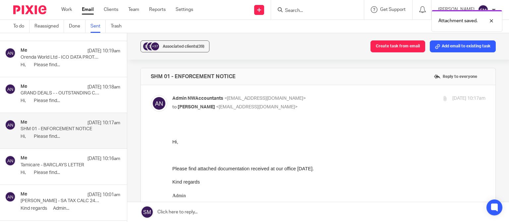
scroll to position [0, 0]
drag, startPoint x: 251, startPoint y: 73, endPoint x: 142, endPoint y: 76, distance: 109.2
click at [142, 76] on div "SHM 01 - ENFORCEMENT NOTICE Reply to everyone" at bounding box center [318, 76] width 355 height 17
click at [178, 37] on div "+37 Associated clients (39) Create task from email Add email to existing task" at bounding box center [318, 46] width 382 height 27
click at [181, 46] on div "Associated clients (39)" at bounding box center [184, 46] width 42 height 7
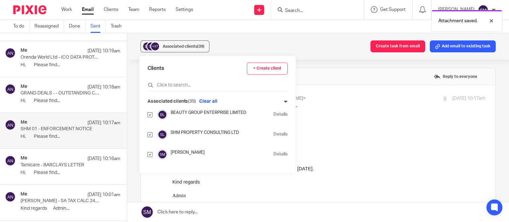
click at [274, 134] on link "Details" at bounding box center [281, 134] width 14 height 6
click at [48, 81] on div "Me 17 Sep 10:18am GRAND DEALS - - OUTSTANDING COUNCIL TAX LETTER Hi, Please fin…" at bounding box center [63, 94] width 127 height 35
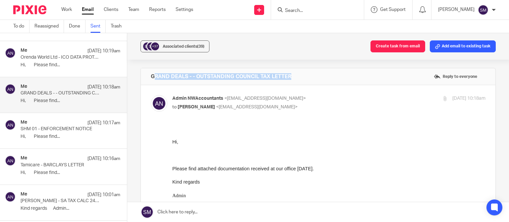
drag, startPoint x: 300, startPoint y: 77, endPoint x: 160, endPoint y: 77, distance: 140.3
click at [148, 78] on div "GRAND DEALS - - OUTSTANDING COUNCIL TAX LETTER Reply to everyone" at bounding box center [318, 76] width 355 height 17
click at [68, 95] on div "Me 17 Sep 10:18am GRAND DEALS - - OUTSTANDING COUNCIL TAX LETTER Hi, Please fin…" at bounding box center [71, 95] width 100 height 22
click at [54, 136] on p "Hi, Please find..." at bounding box center [71, 137] width 100 height 6
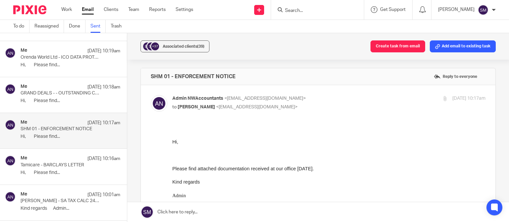
click at [58, 95] on div "Me 17 Sep 10:18am GRAND DEALS - - OUTSTANDING COUNCIL TAX LETTER Hi, Please fin…" at bounding box center [71, 95] width 100 height 22
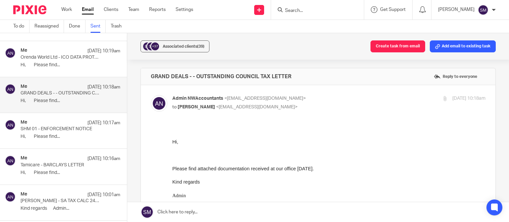
click at [50, 126] on p "SHM 01 - ENFORCEMENT NOTICE" at bounding box center [61, 129] width 80 height 6
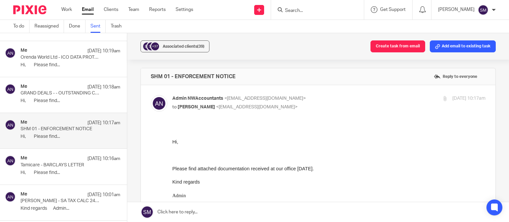
click at [52, 94] on p "GRAND DEALS - - OUTSTANDING COUNCIL TAX LETTER" at bounding box center [61, 94] width 80 height 6
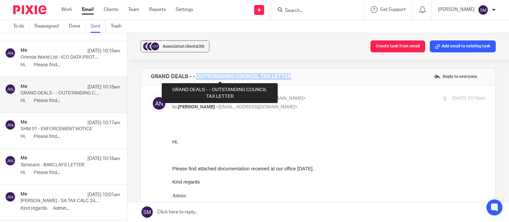
drag, startPoint x: 294, startPoint y: 76, endPoint x: 206, endPoint y: 74, distance: 88.6
click at [150, 74] on div "GRAND DEALS - - OUTSTANDING COUNCIL TAX LETTER Reply to everyone" at bounding box center [318, 76] width 355 height 17
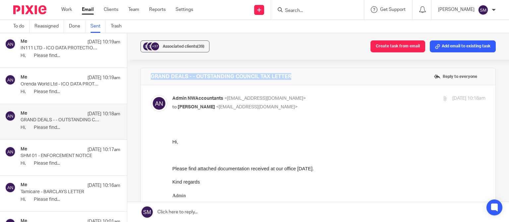
scroll to position [1386, 0]
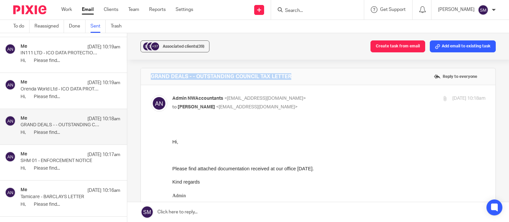
click at [50, 94] on p "Hi, Please find..." at bounding box center [71, 97] width 100 height 6
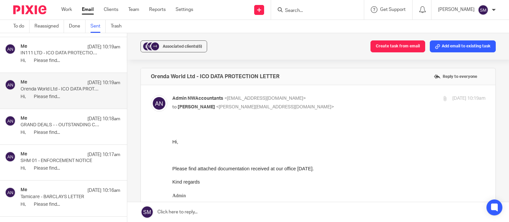
scroll to position [0, 0]
drag, startPoint x: 301, startPoint y: 78, endPoint x: 135, endPoint y: 79, distance: 166.8
click at [141, 79] on div "Orenda World Ltd - ICO DATA PROTECTION LETTER Reply to everyone" at bounding box center [318, 76] width 355 height 17
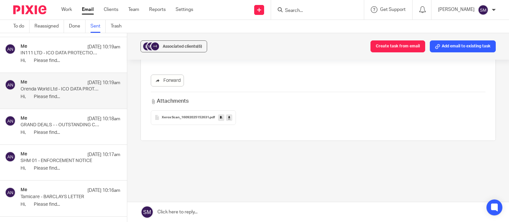
scroll to position [202, 0]
click at [218, 113] on link at bounding box center [221, 113] width 6 height 7
click at [180, 48] on span "Associated clients (6)" at bounding box center [182, 46] width 39 height 4
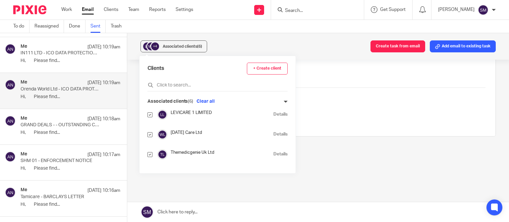
click at [274, 133] on link "Details" at bounding box center [281, 134] width 14 height 6
click at [49, 54] on div "Me 17 Sep 10:19am IN111 LTD - ICO DATA PROTECTION LETTER Hi, Please find..." at bounding box center [71, 55] width 100 height 22
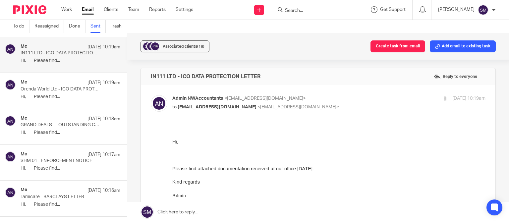
scroll to position [0, 0]
drag, startPoint x: 283, startPoint y: 73, endPoint x: 152, endPoint y: 78, distance: 131.4
click at [148, 80] on div "IN111 LTD - ICO DATA PROTECTION LETTER Reply to everyone" at bounding box center [318, 76] width 355 height 17
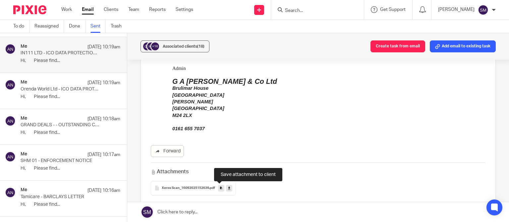
click at [220, 188] on icon at bounding box center [221, 188] width 2 height 5
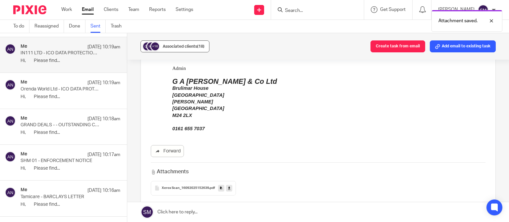
click at [183, 46] on span "Associated clients (18)" at bounding box center [184, 46] width 42 height 4
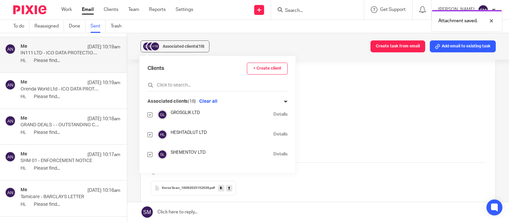
click at [274, 136] on link "Details" at bounding box center [281, 134] width 14 height 6
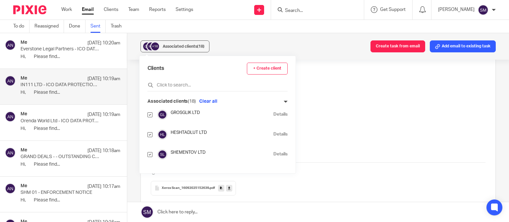
scroll to position [1291, 0]
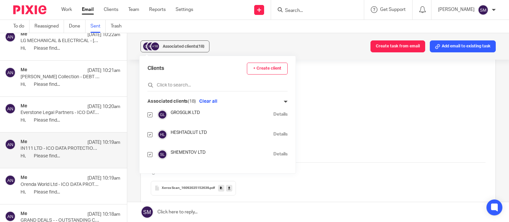
click at [61, 113] on p "Everstone Legal Partners - ICO DATA PROTECTION LETTER" at bounding box center [61, 113] width 80 height 6
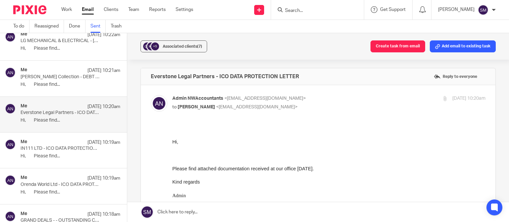
scroll to position [0, 0]
drag, startPoint x: 326, startPoint y: 80, endPoint x: 172, endPoint y: 77, distance: 153.9
click at [141, 77] on div "Everstone Legal Partners - ICO DATA PROTECTION LETTER Reply to everyone" at bounding box center [318, 76] width 355 height 17
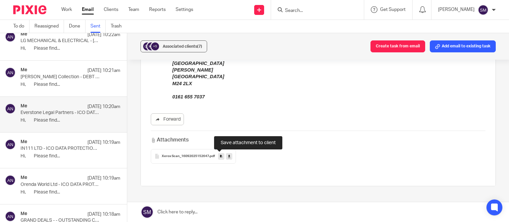
click at [218, 157] on link at bounding box center [221, 156] width 6 height 7
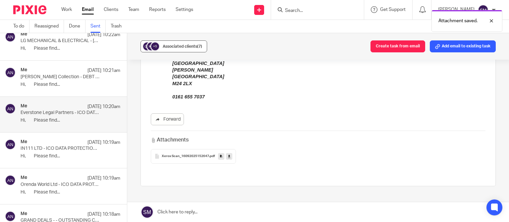
click at [188, 47] on span "Associated clients (7)" at bounding box center [182, 46] width 39 height 4
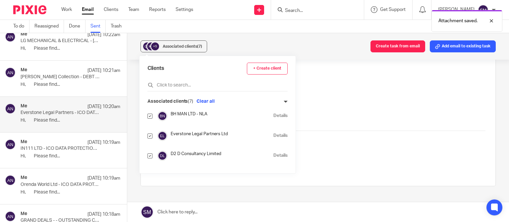
scroll to position [80, 0]
click at [274, 135] on link "Details" at bounding box center [281, 134] width 14 height 6
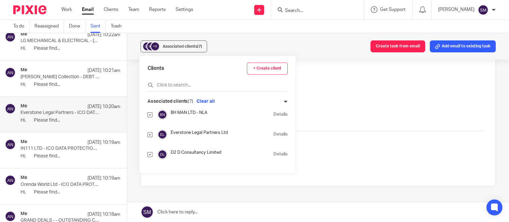
click at [57, 75] on p "Smolensky Collection - DEBT LETTER RE FEDEX" at bounding box center [61, 77] width 80 height 6
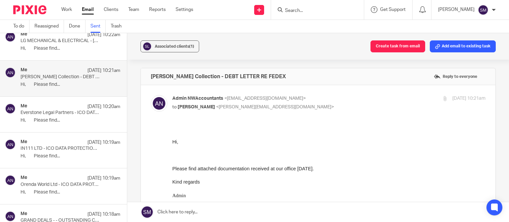
scroll to position [0, 0]
drag, startPoint x: 283, startPoint y: 74, endPoint x: 154, endPoint y: 76, distance: 128.4
click at [147, 76] on div "Smolensky Collection - DEBT LETTER RE FEDEX Reply to everyone" at bounding box center [318, 76] width 355 height 17
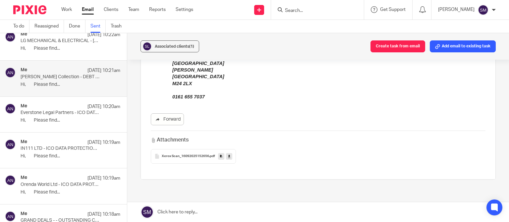
click at [220, 156] on icon at bounding box center [221, 156] width 2 height 5
click at [165, 43] on div "Associated clients (1)" at bounding box center [174, 46] width 39 height 7
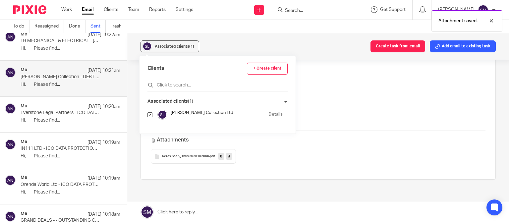
click at [269, 113] on link "Details" at bounding box center [276, 114] width 14 height 6
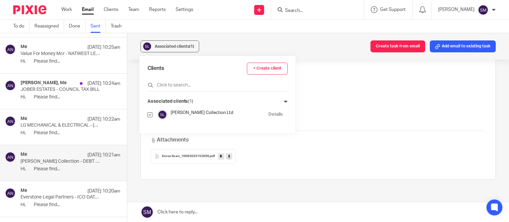
scroll to position [1195, 0]
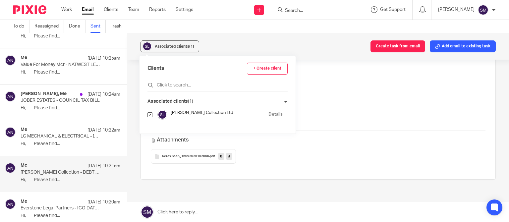
click at [81, 135] on p "LG MECHANICAL & ELECTRICAL - EDMUNDSON ELECTRICAL STATEMENT" at bounding box center [61, 137] width 80 height 6
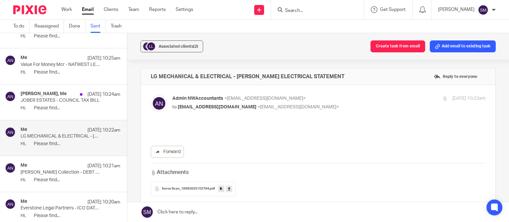
scroll to position [0, 0]
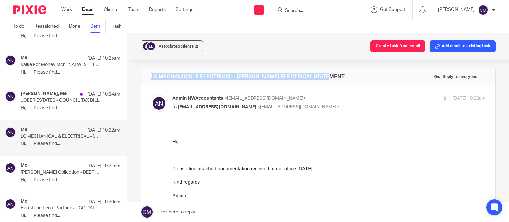
drag, startPoint x: 286, startPoint y: 73, endPoint x: 150, endPoint y: 76, distance: 136.3
click at [143, 76] on div "LG MECHANICAL & ELECTRICAL - EDMUNDSON ELECTRICAL STATEMENT Reply to everyone" at bounding box center [318, 76] width 355 height 17
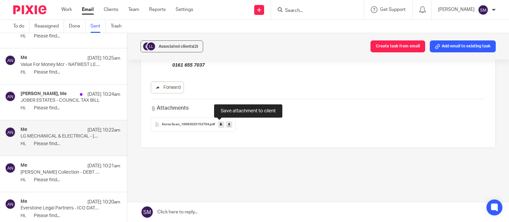
click at [220, 124] on icon at bounding box center [221, 124] width 2 height 5
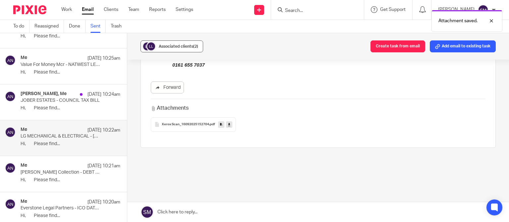
click at [179, 49] on div "Associated clients (2)" at bounding box center [178, 46] width 39 height 7
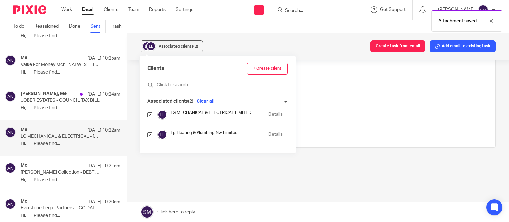
click at [277, 114] on link "Details" at bounding box center [276, 114] width 14 height 6
click at [80, 93] on div at bounding box center [81, 94] width 3 height 3
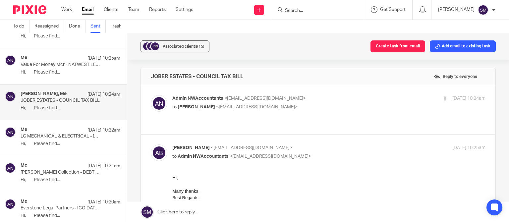
scroll to position [0, 0]
drag, startPoint x: 226, startPoint y: 70, endPoint x: 153, endPoint y: 76, distance: 73.2
click at [146, 74] on div "JOBER ESTATES - COUNCIL TAX BILL Reply to everyone" at bounding box center [318, 76] width 355 height 17
click at [443, 99] on div at bounding box center [445, 98] width 5 height 5
checkbox input "true"
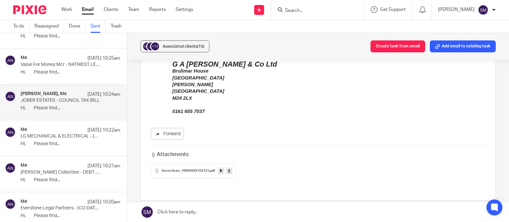
scroll to position [159, 0]
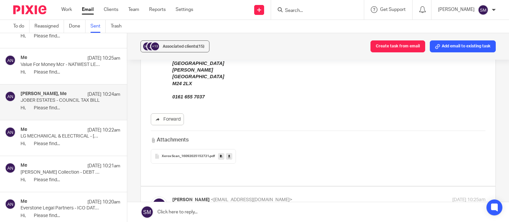
click at [220, 158] on icon at bounding box center [221, 156] width 2 height 5
click at [167, 46] on span "Associated clients (15)" at bounding box center [184, 46] width 42 height 4
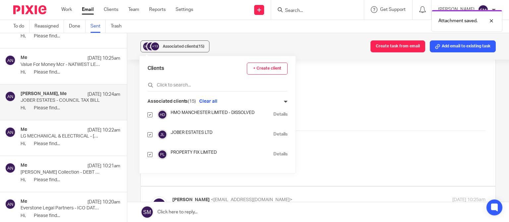
click at [274, 133] on link "Details" at bounding box center [281, 134] width 14 height 6
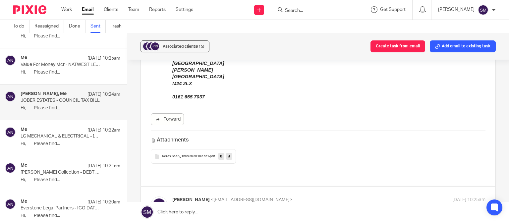
click at [45, 70] on p "Hi, Please find..." at bounding box center [71, 73] width 100 height 6
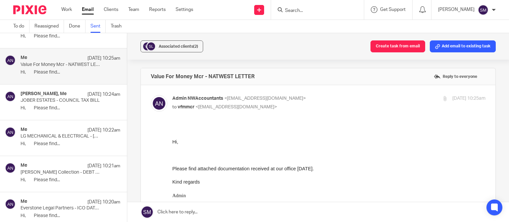
scroll to position [0, 0]
drag, startPoint x: 267, startPoint y: 79, endPoint x: 153, endPoint y: 75, distance: 113.8
click at [151, 75] on div "Value For Money Mcr - NATWEST LETTER Reply to everyone" at bounding box center [318, 76] width 355 height 17
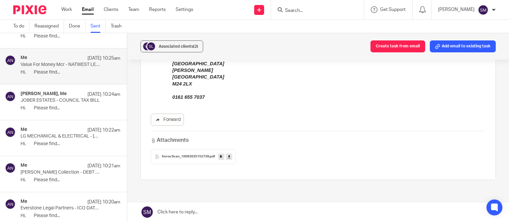
scroll to position [159, 0]
click at [220, 157] on icon at bounding box center [221, 156] width 2 height 5
click at [178, 45] on span "Associated clients (2)" at bounding box center [178, 46] width 39 height 4
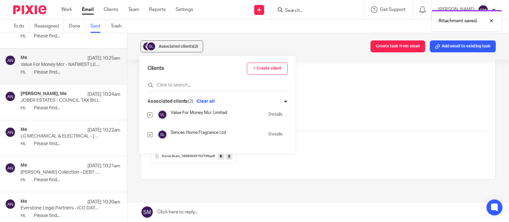
click at [271, 113] on link "Details" at bounding box center [276, 114] width 14 height 6
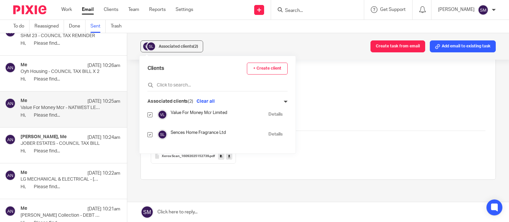
scroll to position [1113, 0]
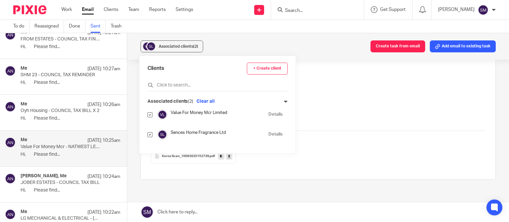
click at [66, 114] on p "Oyh Housing - COUNCIL TAX BILL X 2" at bounding box center [61, 111] width 80 height 6
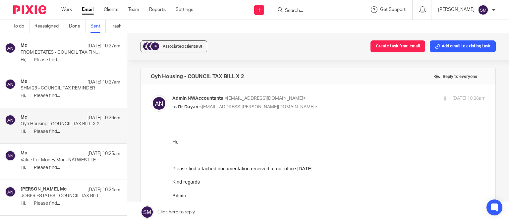
scroll to position [0, 0]
drag, startPoint x: 267, startPoint y: 77, endPoint x: 183, endPoint y: 78, distance: 83.9
click at [142, 77] on div "Oyh Housing - COUNCIL TAX BILL X 2 Reply to everyone" at bounding box center [318, 76] width 355 height 17
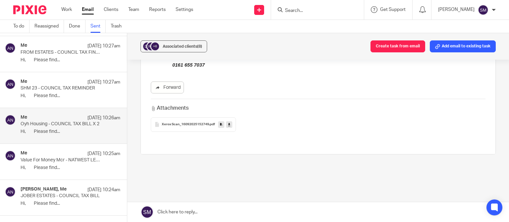
click at [220, 124] on icon at bounding box center [221, 124] width 2 height 5
click at [180, 40] on button "+6 Associated clients (8)" at bounding box center [174, 46] width 67 height 12
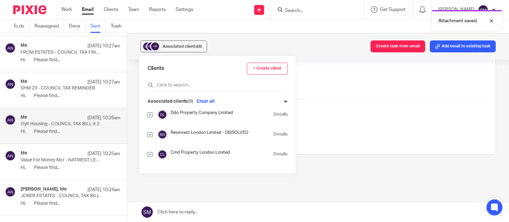
click at [274, 155] on link "Details" at bounding box center [281, 154] width 14 height 6
click at [82, 93] on p "Hi, Please find..." at bounding box center [71, 96] width 100 height 6
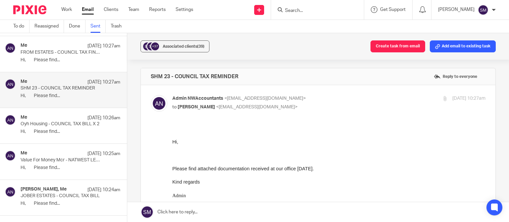
scroll to position [0, 0]
drag, startPoint x: 246, startPoint y: 76, endPoint x: 145, endPoint y: 79, distance: 100.5
click at [145, 79] on div "SHM 23 - COUNCIL TAX REMINDER Reply to everyone" at bounding box center [318, 76] width 355 height 17
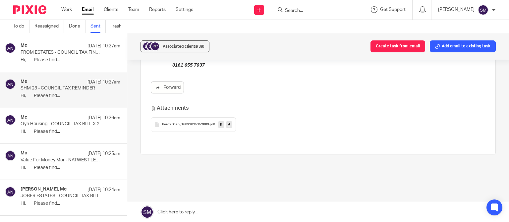
click at [220, 127] on icon at bounding box center [221, 124] width 2 height 5
click at [200, 46] on span "(39)" at bounding box center [200, 46] width 7 height 4
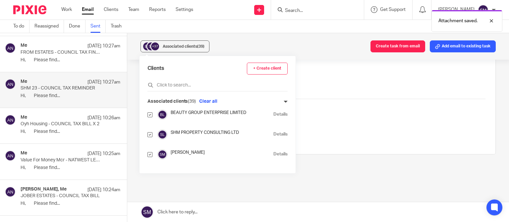
click at [274, 133] on link "Details" at bounding box center [281, 134] width 14 height 6
click at [49, 58] on p "Hi, Please find..." at bounding box center [71, 60] width 100 height 6
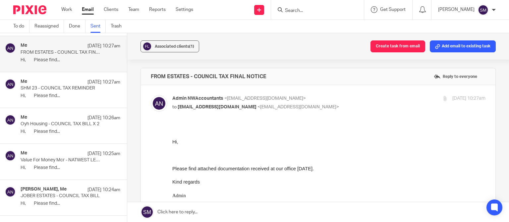
scroll to position [0, 0]
drag, startPoint x: 230, startPoint y: 72, endPoint x: 166, endPoint y: 77, distance: 64.2
click at [144, 72] on div "FROM ESTATES - COUNCIL TAX FINAL NOTICE Reply to everyone" at bounding box center [318, 76] width 355 height 17
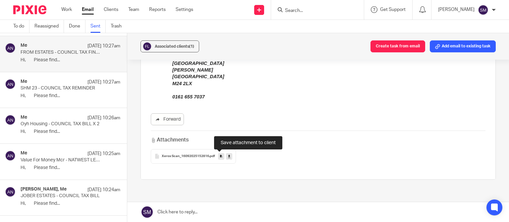
click at [220, 156] on icon at bounding box center [221, 156] width 2 height 5
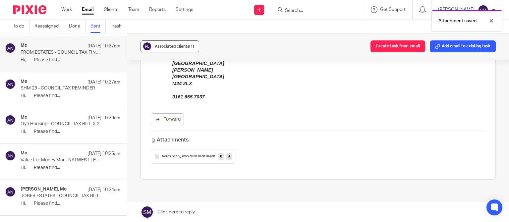
click at [180, 45] on span "Associated clients (1)" at bounding box center [174, 46] width 39 height 4
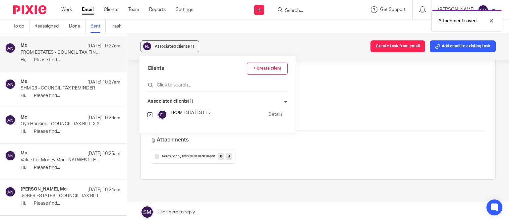
click at [270, 113] on link "Details" at bounding box center [276, 114] width 14 height 6
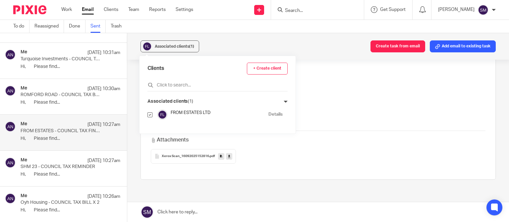
scroll to position [1004, 0]
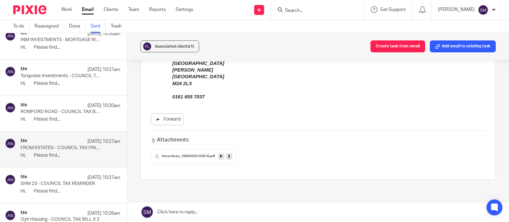
click at [66, 114] on div "Me 17 Sep 10:30am ROMFORD ROAD - COUNCIL TAX BILL X 2 Hi, Please find..." at bounding box center [71, 113] width 100 height 22
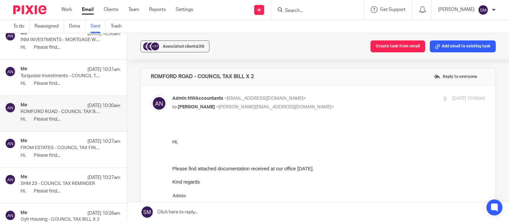
scroll to position [0, 0]
drag, startPoint x: 258, startPoint y: 72, endPoint x: 154, endPoint y: 77, distance: 104.6
click at [141, 74] on div "ROMFORD ROAD - COUNCIL TAX BILL X 2 Reply to everyone" at bounding box center [318, 76] width 355 height 17
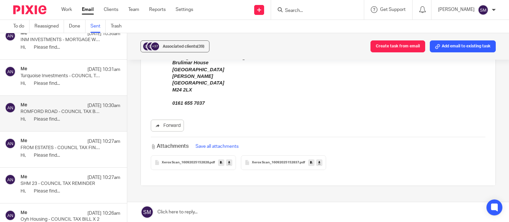
scroll to position [159, 0]
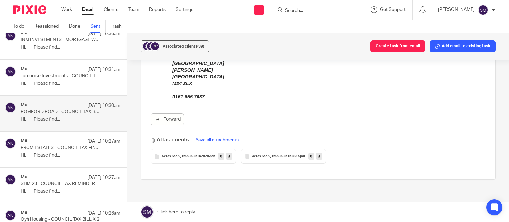
click at [221, 156] on link at bounding box center [221, 156] width 6 height 7
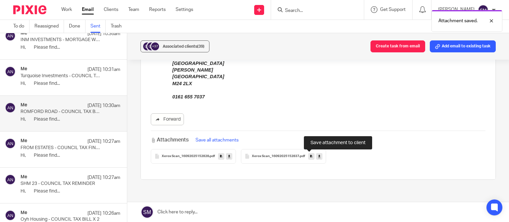
click at [310, 156] on link at bounding box center [311, 156] width 6 height 7
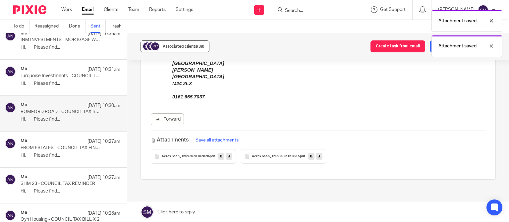
click at [189, 48] on div "Associated clients (39)" at bounding box center [184, 46] width 42 height 7
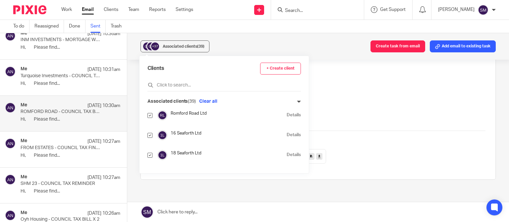
scroll to position [382, 0]
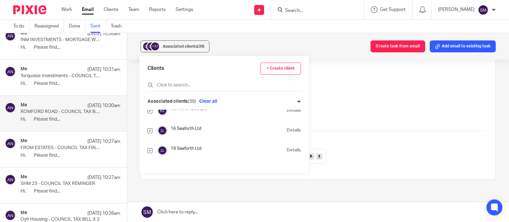
click at [287, 129] on link "Details" at bounding box center [294, 130] width 14 height 6
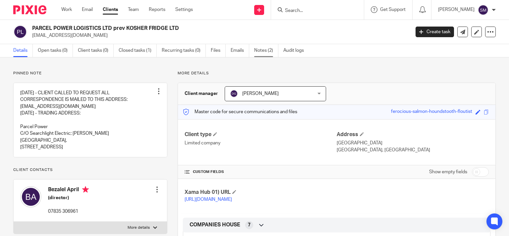
click at [273, 55] on link "Notes (2)" at bounding box center [266, 50] width 24 height 13
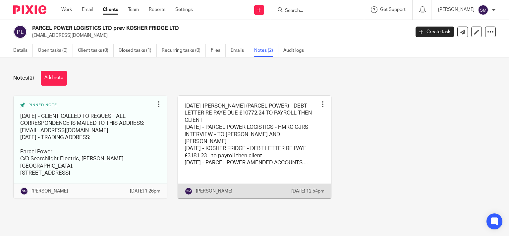
click at [280, 129] on link at bounding box center [255, 147] width 154 height 102
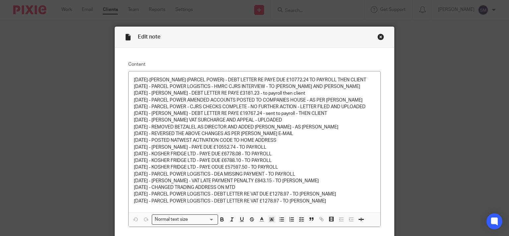
click at [375, 39] on div "Edit note" at bounding box center [255, 37] width 280 height 21
click at [378, 38] on div "Close this dialog window" at bounding box center [381, 36] width 7 height 7
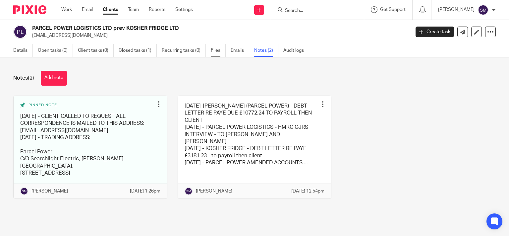
click at [219, 53] on link "Files" at bounding box center [218, 50] width 15 height 13
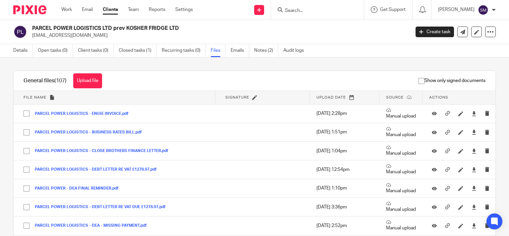
click at [97, 85] on button "Upload file" at bounding box center [87, 80] width 29 height 15
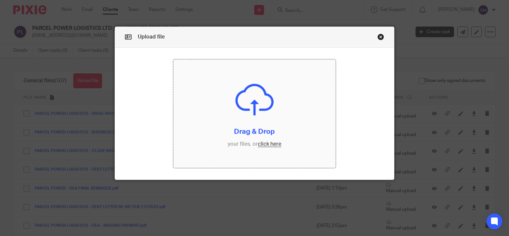
click at [233, 117] on input "file" at bounding box center [254, 113] width 162 height 108
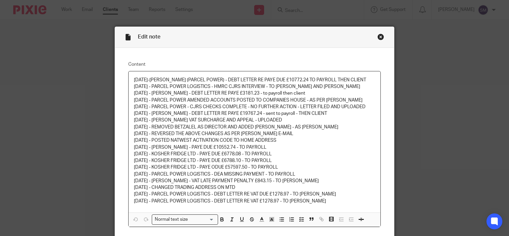
click at [328, 199] on p "30/06/25 - PARCEL POWER LOGISTICS - DEBT LETTER RE VAT £1278.97 - TO DAN G" at bounding box center [255, 201] width 242 height 7
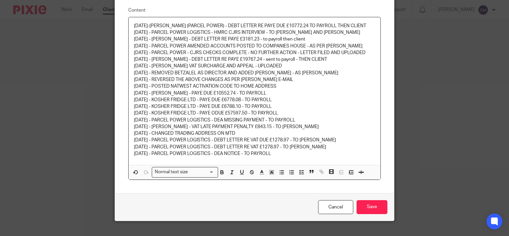
scroll to position [65, 0]
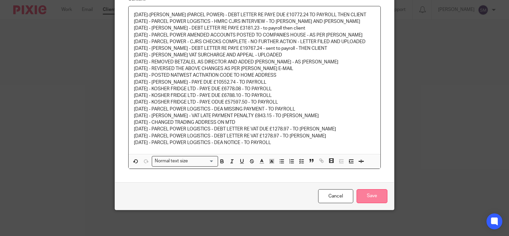
click at [375, 198] on input "Save" at bounding box center [372, 196] width 31 height 14
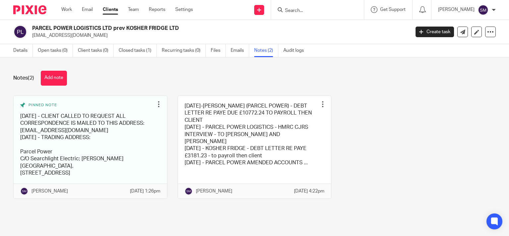
click at [293, 8] on input "Search" at bounding box center [315, 11] width 60 height 6
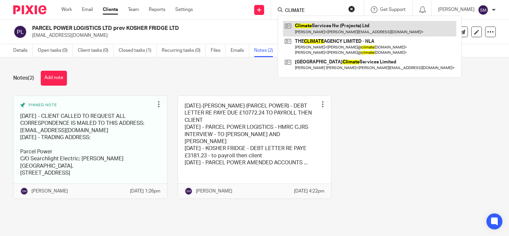
type input "CLIMATE"
click at [322, 34] on link at bounding box center [369, 28] width 173 height 15
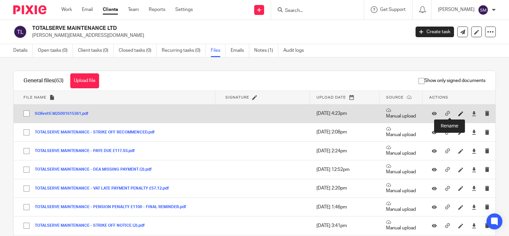
click at [459, 114] on icon at bounding box center [461, 113] width 5 height 5
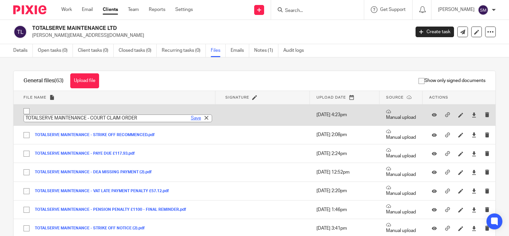
type input "TOTALSERVE MAINTENANCE - COURT CLAIM ORDER"
click at [191, 119] on link "Save" at bounding box center [196, 118] width 10 height 7
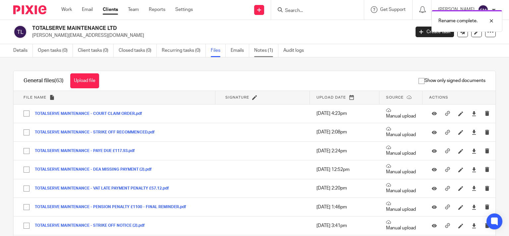
click at [263, 52] on link "Notes (1)" at bounding box center [266, 50] width 24 height 13
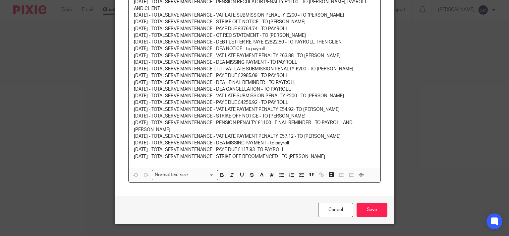
scroll to position [350, 0]
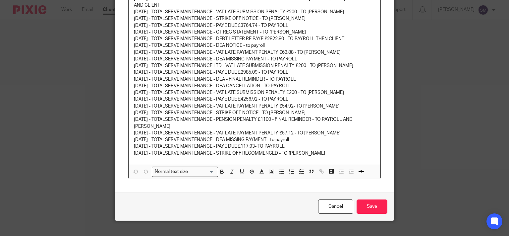
click at [320, 150] on p "[DATE] - TOTALSERVE MAINTENANCE - STRIKE OFF RECOMMENCED - TO [PERSON_NAME]" at bounding box center [255, 153] width 242 height 7
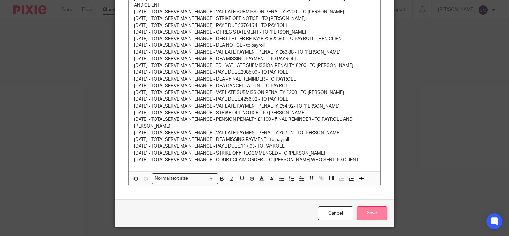
click at [380, 206] on input "Save" at bounding box center [372, 213] width 31 height 14
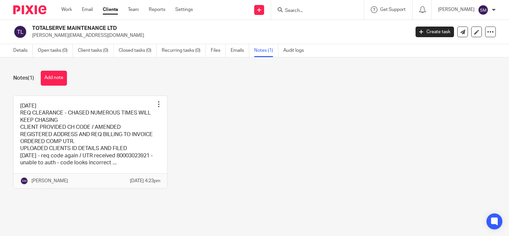
click at [289, 8] on input "Search" at bounding box center [315, 11] width 60 height 6
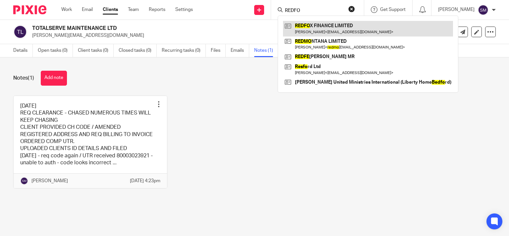
type input "REDFO"
click at [309, 29] on link at bounding box center [368, 28] width 170 height 15
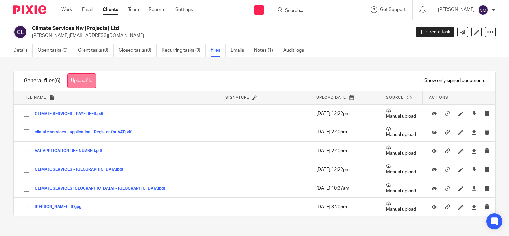
click at [91, 74] on button "Upload file" at bounding box center [81, 80] width 29 height 15
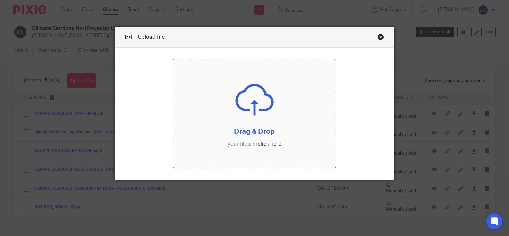
click at [238, 122] on input "file" at bounding box center [254, 113] width 162 height 108
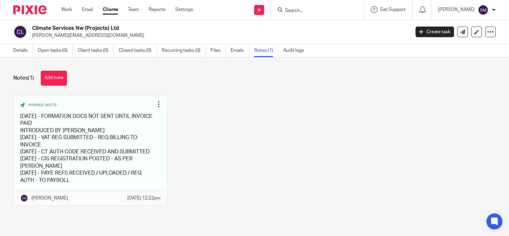
click at [148, 127] on link at bounding box center [91, 150] width 154 height 109
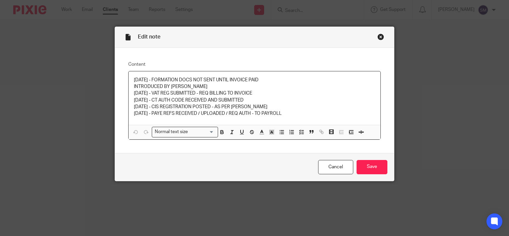
click at [294, 108] on p "[DATE] - CIS REGISTRATION POSTED - AS PER [PERSON_NAME]" at bounding box center [255, 106] width 242 height 7
click at [293, 115] on p "[DATE] - PAYE REFS RECEIVED / UPLOADED / REQ AUTH - TO PAYROLL" at bounding box center [255, 113] width 242 height 7
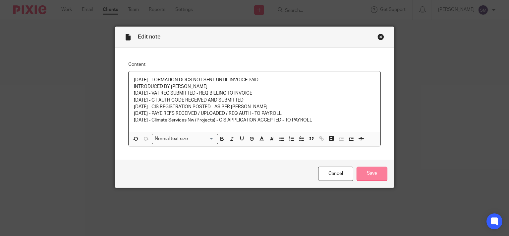
click at [362, 173] on input "Save" at bounding box center [372, 173] width 31 height 14
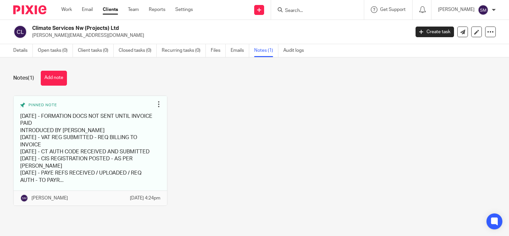
click at [286, 8] on input "Search" at bounding box center [315, 11] width 60 height 6
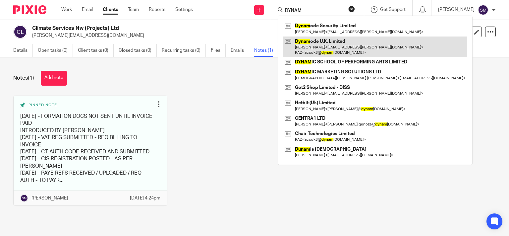
type input "DYNAM"
click at [318, 40] on link at bounding box center [375, 46] width 184 height 21
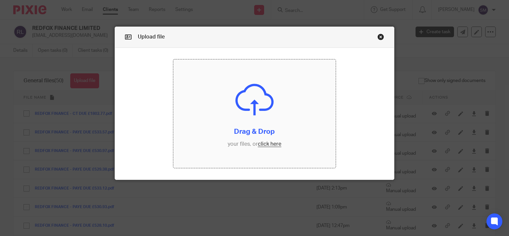
click at [297, 97] on input "file" at bounding box center [254, 113] width 162 height 108
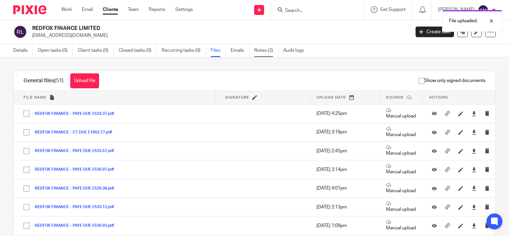
click at [271, 53] on link "Notes (2)" at bounding box center [266, 50] width 24 height 13
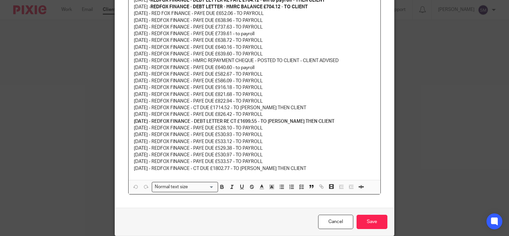
scroll to position [105, 0]
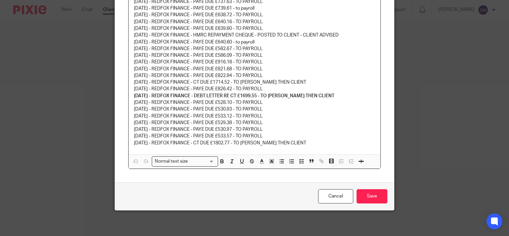
click at [310, 145] on p "[DATE] - REDFOX FINANCE - CT DUE £1802.77 - TO [PERSON_NAME] THEN CLIENT" at bounding box center [255, 143] width 242 height 7
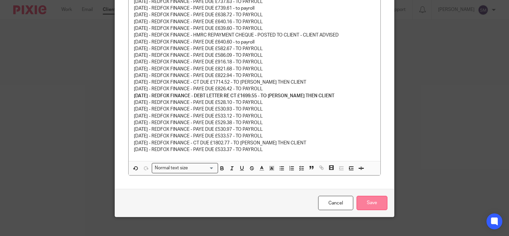
click at [373, 202] on input "Save" at bounding box center [372, 203] width 31 height 14
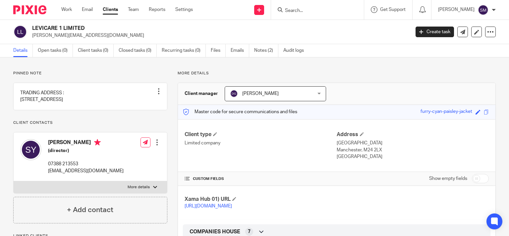
click at [305, 15] on div at bounding box center [317, 10] width 93 height 20
click at [303, 9] on input "Search" at bounding box center [315, 11] width 60 height 6
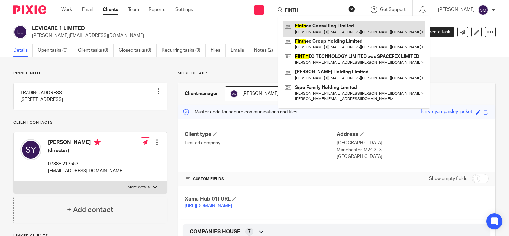
type input "FINTH"
click at [309, 30] on link at bounding box center [354, 28] width 142 height 15
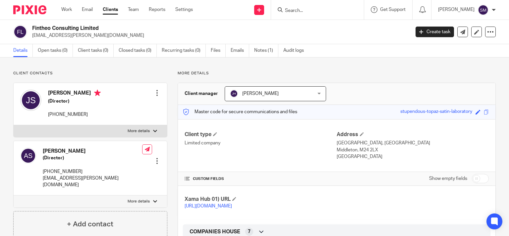
click at [309, 10] on input "Search" at bounding box center [315, 11] width 60 height 6
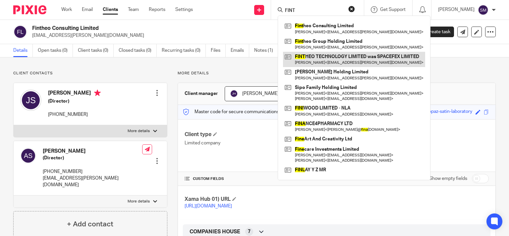
type input "FINT"
click at [315, 66] on link at bounding box center [354, 59] width 142 height 15
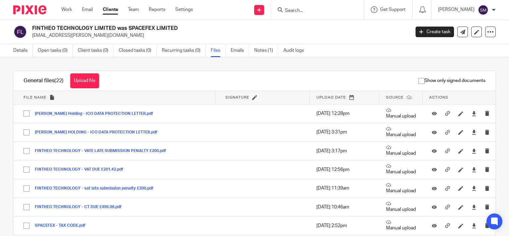
click at [87, 83] on button "Upload file" at bounding box center [84, 80] width 29 height 15
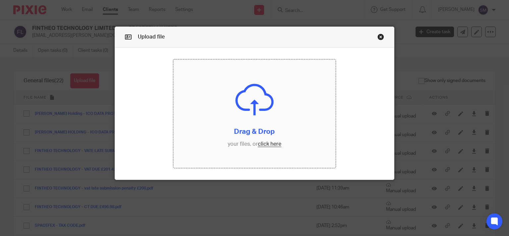
click at [229, 120] on input "file" at bounding box center [254, 113] width 162 height 108
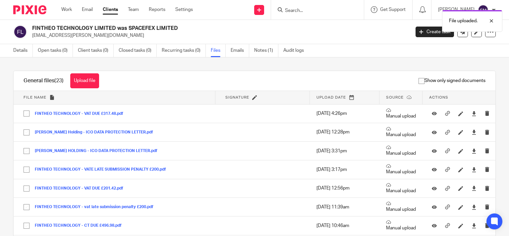
click at [259, 50] on link "Notes (1)" at bounding box center [266, 50] width 24 height 13
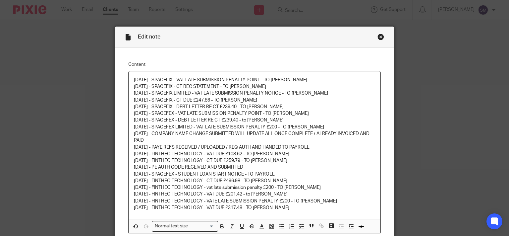
scroll to position [65, 0]
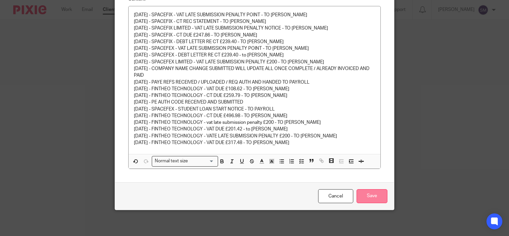
click at [370, 196] on input "Save" at bounding box center [372, 196] width 31 height 14
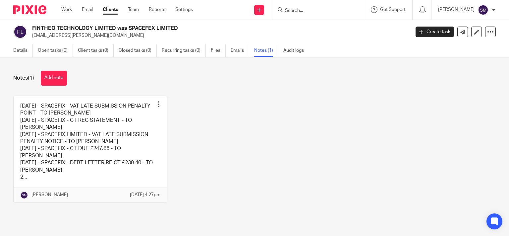
click at [318, 13] on input "Search" at bounding box center [315, 11] width 60 height 6
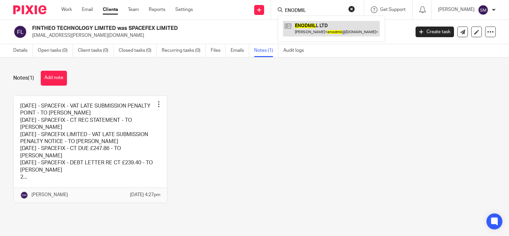
type input "ENODMIL"
click at [319, 28] on link at bounding box center [331, 28] width 97 height 15
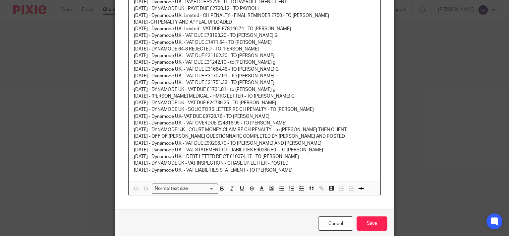
scroll to position [159, 0]
click at [292, 171] on p "[DATE] - Dynamode U.K. - VAT LIABILITIES STATEMENT - TO [PERSON_NAME]" at bounding box center [255, 169] width 242 height 7
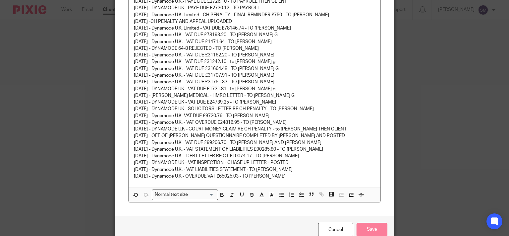
click at [371, 230] on input "Save" at bounding box center [372, 230] width 31 height 14
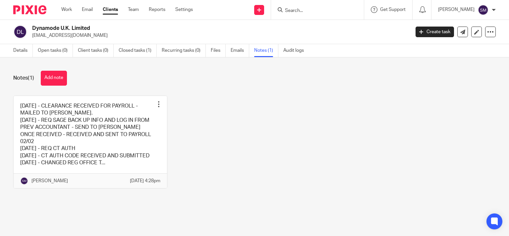
click at [302, 9] on input "Search" at bounding box center [315, 11] width 60 height 6
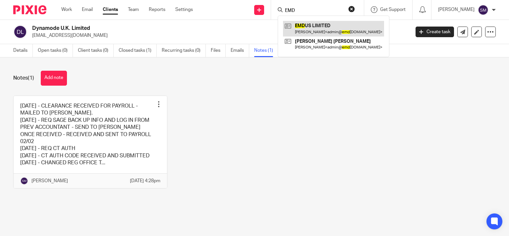
type input "EMD"
click at [320, 27] on link at bounding box center [333, 28] width 101 height 15
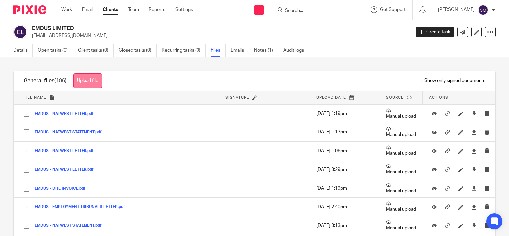
click at [100, 80] on button "Upload file" at bounding box center [87, 80] width 29 height 15
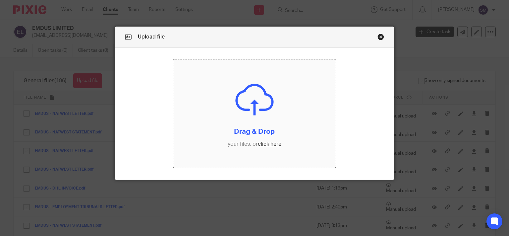
click at [258, 119] on input "file" at bounding box center [254, 113] width 162 height 108
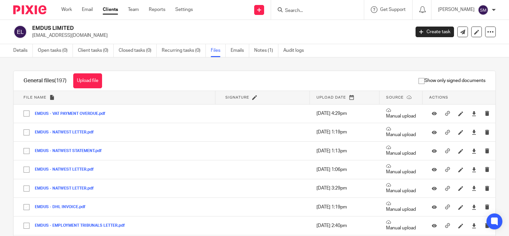
click at [287, 11] on input "Search" at bounding box center [315, 11] width 60 height 6
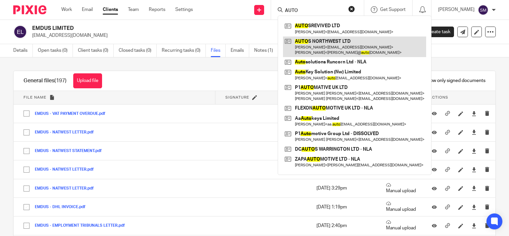
type input "AUTO"
click at [330, 42] on link at bounding box center [354, 46] width 143 height 21
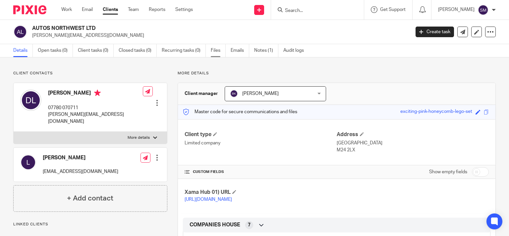
click at [221, 52] on link "Files" at bounding box center [218, 50] width 15 height 13
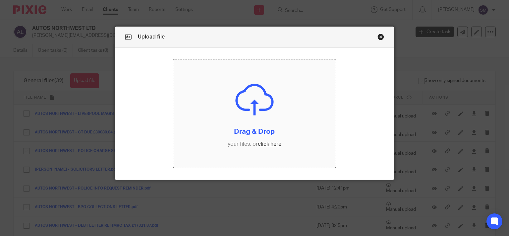
click at [226, 107] on input "file" at bounding box center [254, 113] width 162 height 108
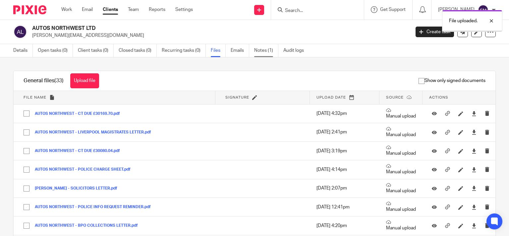
click at [270, 52] on link "Notes (1)" at bounding box center [266, 50] width 24 height 13
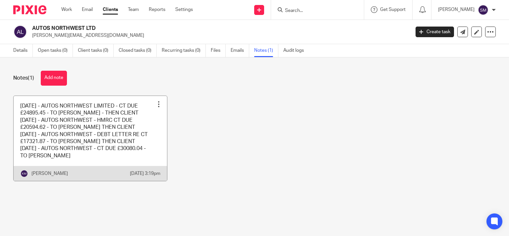
click at [123, 112] on link at bounding box center [91, 138] width 154 height 85
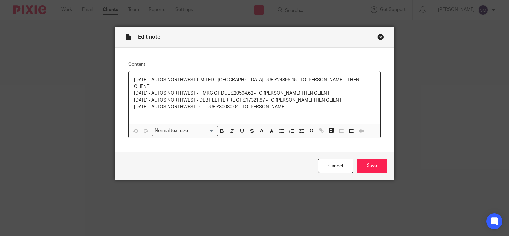
click at [307, 103] on p "[DATE] - AUTOS NORTHWEST - CT DUE £30080.04 - TO [PERSON_NAME]" at bounding box center [255, 106] width 242 height 7
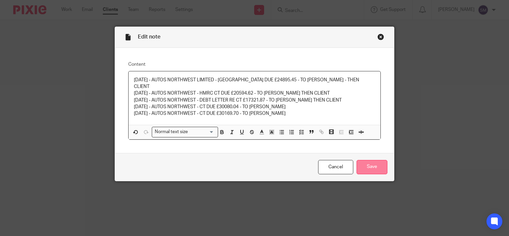
click at [378, 167] on input "Save" at bounding box center [372, 167] width 31 height 14
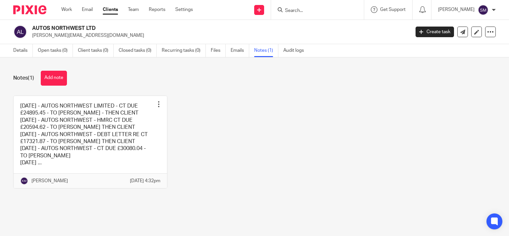
click at [289, 11] on input "Search" at bounding box center [315, 11] width 60 height 6
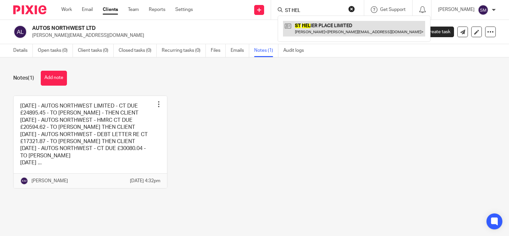
type input "ST HEL"
click at [304, 23] on link at bounding box center [354, 28] width 142 height 15
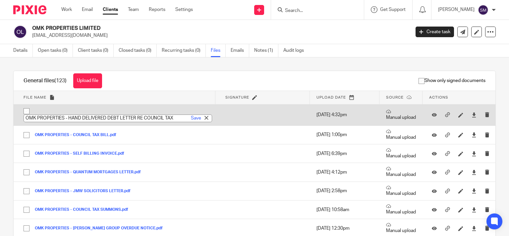
type input "OMK PROPERTIES - HAND DELIVERED DEBT LETTER RE COUNCIL TAX"
click at [193, 120] on div "Save" at bounding box center [200, 118] width 23 height 7
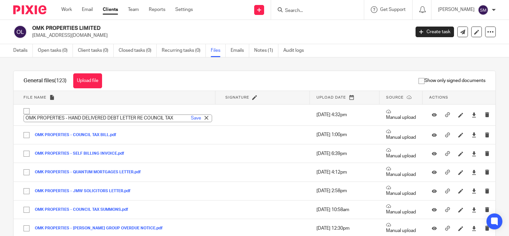
click at [192, 118] on link "Save" at bounding box center [196, 118] width 10 height 7
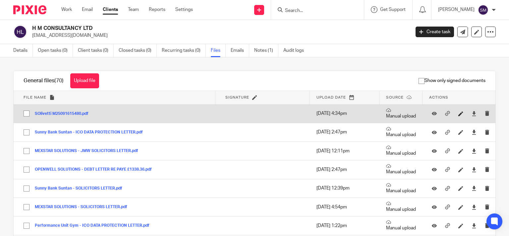
click at [459, 111] on link at bounding box center [463, 113] width 8 height 7
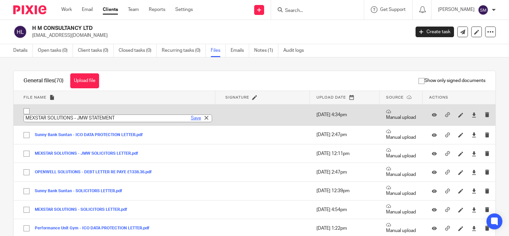
type input "MEXSTAR SOLUTIONS - JMW STATEMENT"
click at [191, 118] on link "Save" at bounding box center [196, 118] width 10 height 7
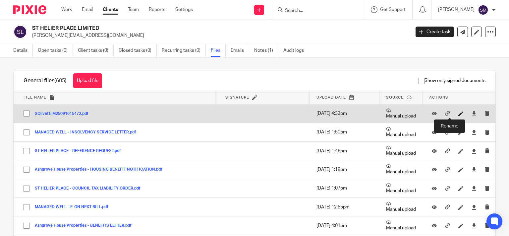
click at [459, 113] on icon at bounding box center [461, 113] width 5 height 5
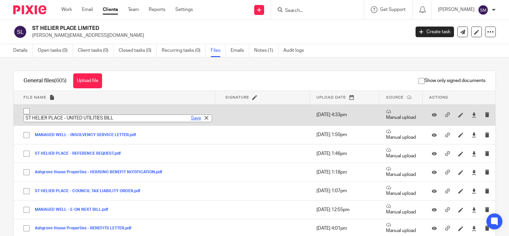
type input "ST HELIER PLACE - UNITED UTILITIES BILL"
click at [191, 119] on link "Save" at bounding box center [196, 118] width 10 height 7
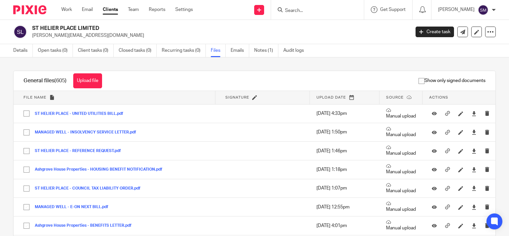
click at [304, 10] on input "Search" at bounding box center [315, 11] width 60 height 6
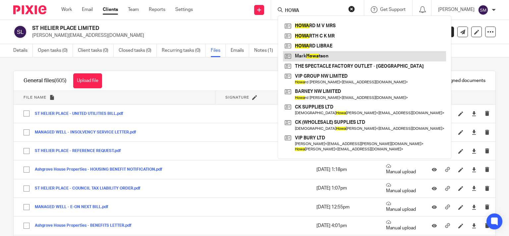
type input "HOWA"
click at [299, 53] on link at bounding box center [364, 56] width 163 height 10
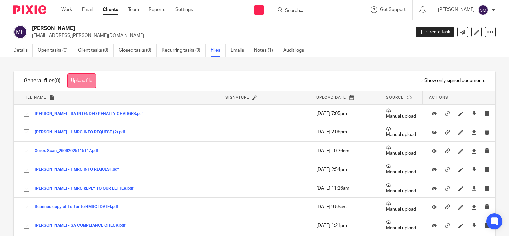
click at [86, 84] on button "Upload file" at bounding box center [81, 80] width 29 height 15
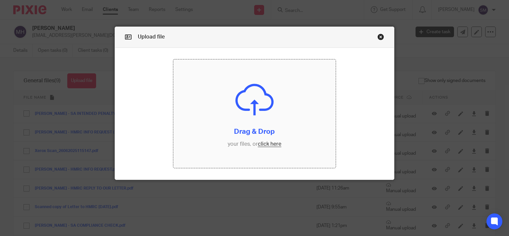
click at [240, 127] on input "file" at bounding box center [254, 113] width 162 height 108
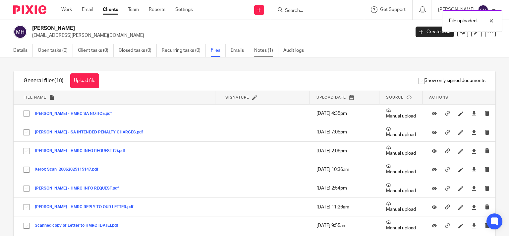
click at [266, 52] on link "Notes (1)" at bounding box center [266, 50] width 24 height 13
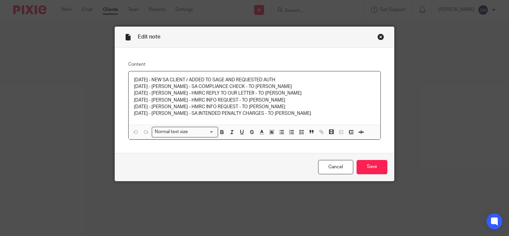
click at [313, 110] on p "[DATE] - [PERSON_NAME] - HMRC INFO REQUEST - TO [PERSON_NAME]" at bounding box center [255, 106] width 242 height 7
click at [313, 112] on p "[DATE] - [PERSON_NAME] - SA INTENDED PENALTY CHARGES - TO [PERSON_NAME]" at bounding box center [255, 113] width 242 height 7
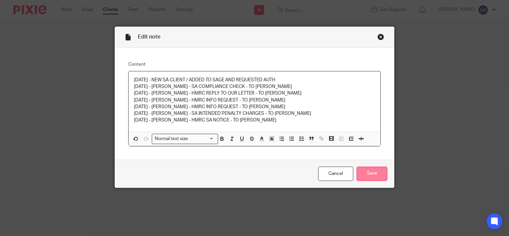
click at [377, 173] on input "Save" at bounding box center [372, 173] width 31 height 14
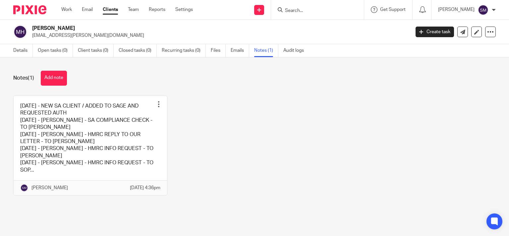
click at [294, 7] on form at bounding box center [320, 10] width 71 height 8
click at [294, 12] on input "Search" at bounding box center [315, 11] width 60 height 6
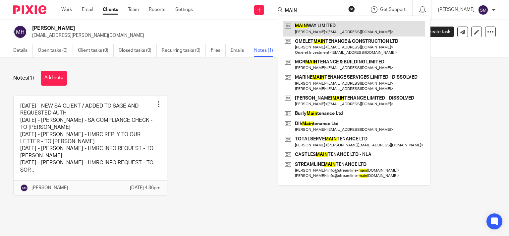
type input "MAIN"
click at [302, 29] on link at bounding box center [354, 28] width 142 height 15
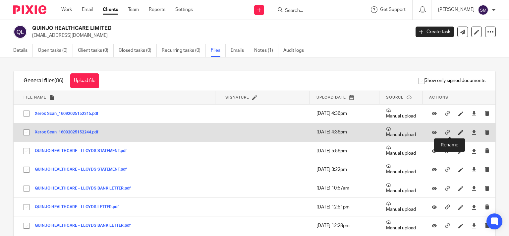
click at [459, 132] on icon at bounding box center [461, 132] width 5 height 5
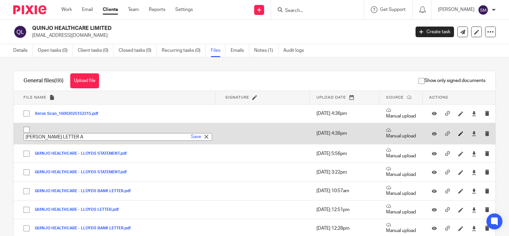
type input "QUINJO - LLOYDS LETTER"
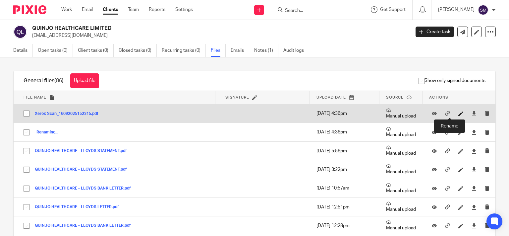
click at [459, 113] on icon at bounding box center [461, 113] width 5 height 5
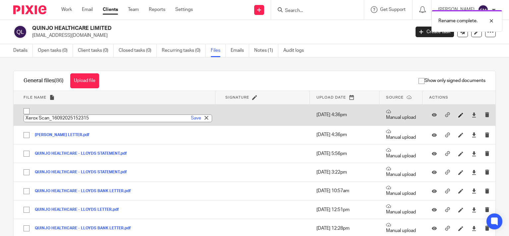
paste input "QUINJO - LLOYDS LETTER AND STATEMENT"
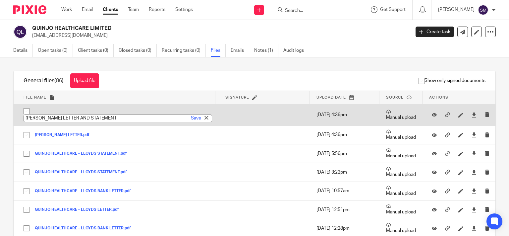
drag, startPoint x: 95, startPoint y: 119, endPoint x: 66, endPoint y: 115, distance: 29.1
click at [66, 115] on input "QUINJO - LLOYDS LETTER AND STATEMENT" at bounding box center [118, 118] width 189 height 8
type input "QUINJO - LLOYDS STATEMENT"
click at [191, 118] on link "Save" at bounding box center [196, 118] width 10 height 7
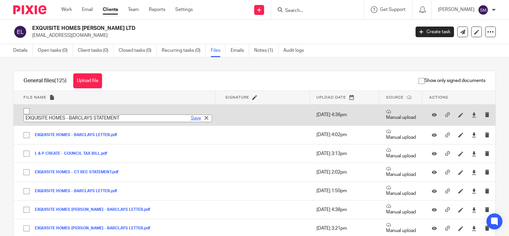
type input "EXQUISITE HOMES - BARCLAYS STATEMENT"
click at [192, 118] on link "Save" at bounding box center [196, 118] width 10 height 7
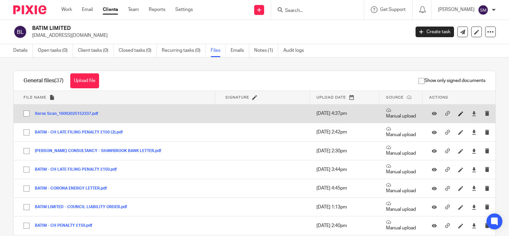
click at [459, 113] on link at bounding box center [463, 113] width 8 height 7
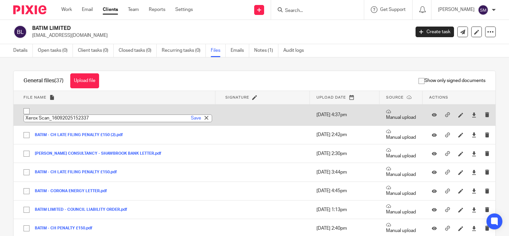
type input "BATIM - REMOVAL NOTICE"
click at [188, 122] on input "BATIM - REMOVAL NOTICE" at bounding box center [118, 118] width 189 height 8
click at [191, 121] on link "Save" at bounding box center [196, 118] width 10 height 7
click at [188, 115] on td "Xerox Scan_16092025152337.pdf BATIM - REMOVAL NOTICE Save" at bounding box center [115, 114] width 202 height 21
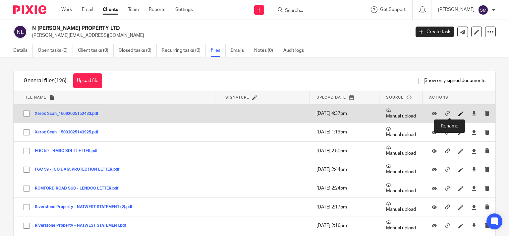
click at [459, 115] on icon at bounding box center [461, 113] width 5 height 5
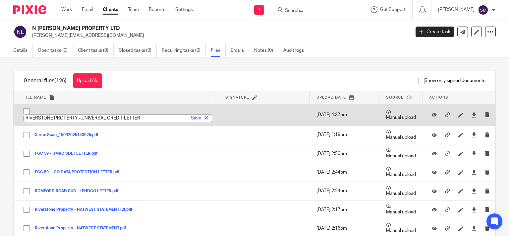
type input "RIVERSTONE PROPERTY - UNIVERSAL CREDIT LETTER"
click at [191, 119] on link "Save" at bounding box center [196, 118] width 10 height 7
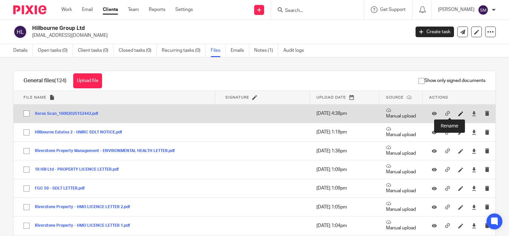
click at [459, 114] on icon at bounding box center [461, 113] width 5 height 5
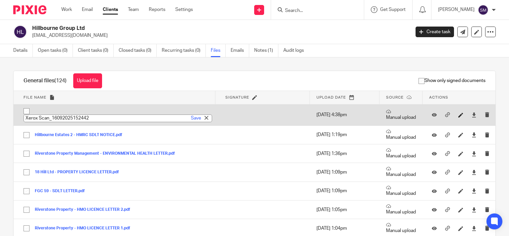
type input "Hillbourne Group - [PERSON_NAME]"
click at [191, 118] on link "Save" at bounding box center [196, 118] width 10 height 7
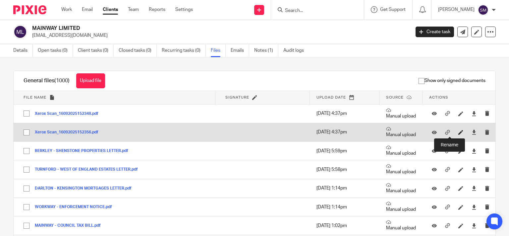
click at [459, 131] on icon at bounding box center [461, 132] width 5 height 5
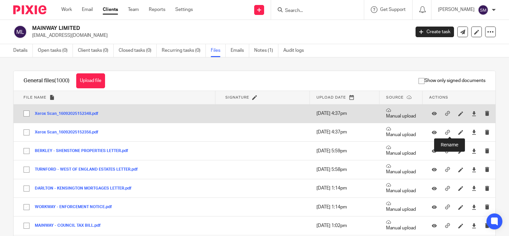
paste input "WALLFORD - REMOVAL NOTICE"
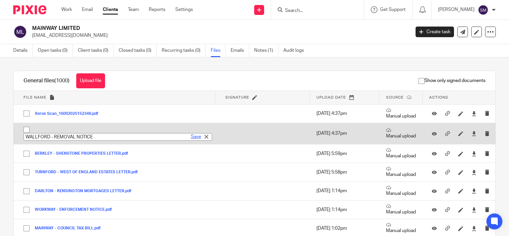
type input "WALLFORD - REMOVAL NOTICE"
click at [191, 137] on link "Save" at bounding box center [196, 136] width 10 height 7
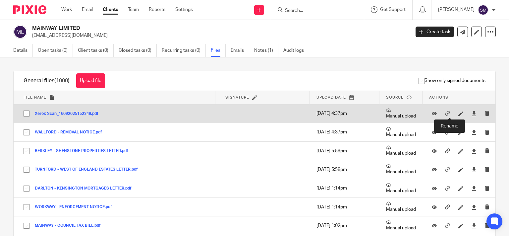
click at [456, 111] on div at bounding box center [461, 113] width 10 height 10
click at [459, 112] on icon at bounding box center [461, 113] width 5 height 5
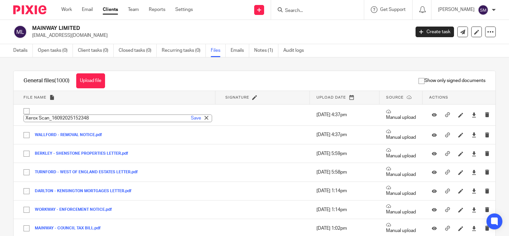
paste input "CHESWAY - REMOVAL NOTICE"
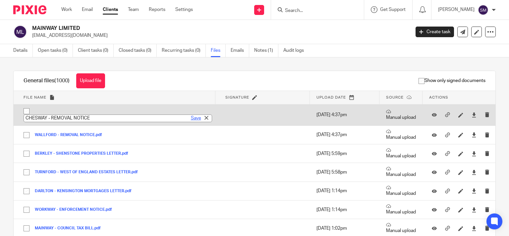
type input "CHESWAY - REMOVAL NOTICE"
drag, startPoint x: 184, startPoint y: 117, endPoint x: 184, endPoint y: 114, distance: 3.7
click at [191, 117] on link "Save" at bounding box center [196, 118] width 10 height 7
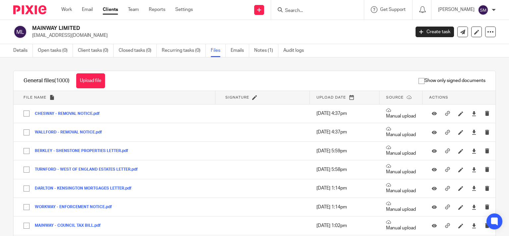
click at [298, 9] on input "Search" at bounding box center [315, 11] width 60 height 6
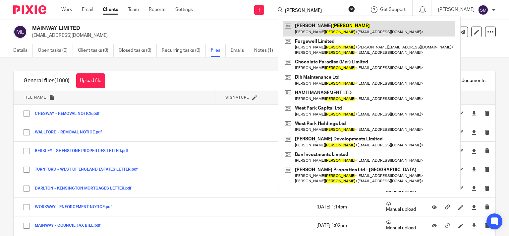
type input "HALPERN"
click at [305, 31] on link at bounding box center [369, 28] width 172 height 15
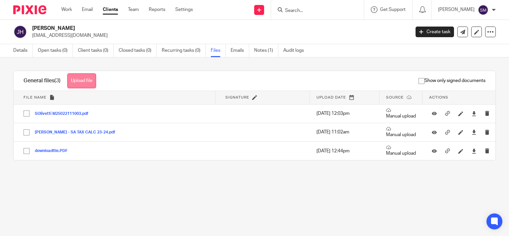
click at [94, 76] on button "Upload file" at bounding box center [81, 80] width 29 height 15
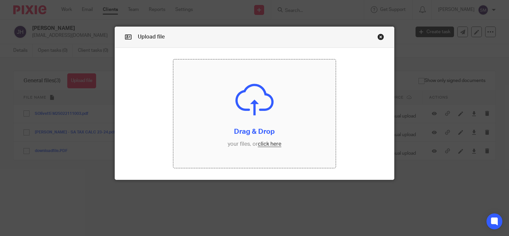
click at [233, 119] on input "file" at bounding box center [254, 113] width 162 height 108
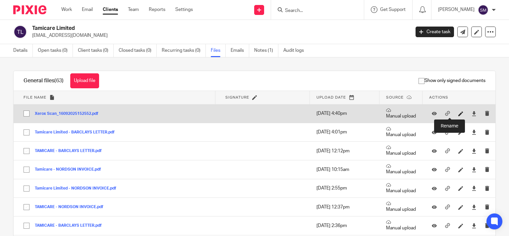
click at [459, 114] on icon at bounding box center [461, 113] width 5 height 5
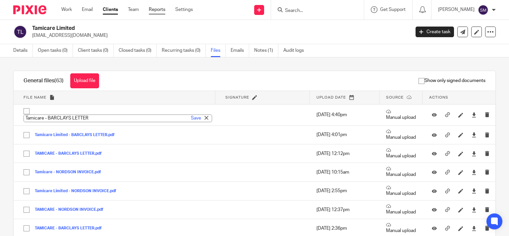
type input "Tamicare - BARCLAYS LETTER"
click at [191, 117] on link "Save" at bounding box center [196, 118] width 10 height 7
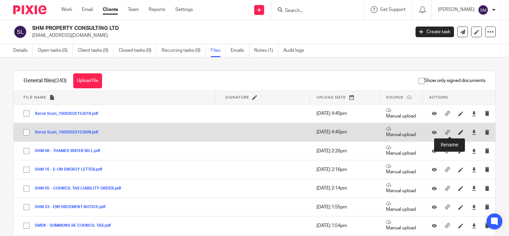
click at [459, 132] on icon at bounding box center [461, 132] width 5 height 5
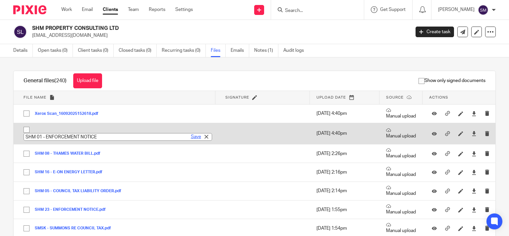
type input "SHM 01 - ENFORCEMENT NOTICE"
click at [191, 137] on link "Save" at bounding box center [196, 136] width 10 height 7
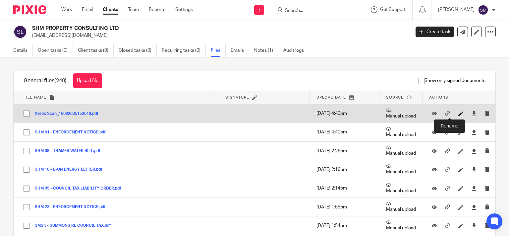
click at [459, 112] on icon at bounding box center [461, 113] width 5 height 5
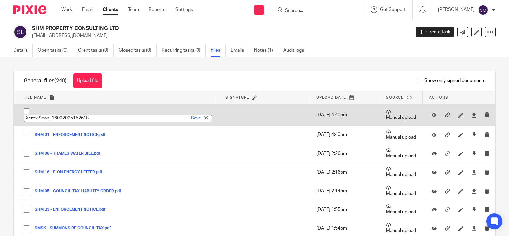
paste input "GRAND DEALS - - OUTSTANDING COUNCIL TAX LETTER"
type input "GRAND DEALS - - OUTSTANDING COUNCIL TAX LETTER"
click at [191, 118] on link "Save" at bounding box center [196, 118] width 10 height 7
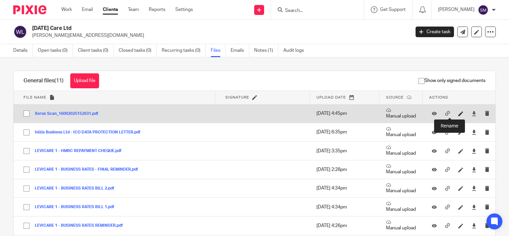
click at [459, 113] on icon at bounding box center [461, 113] width 5 height 5
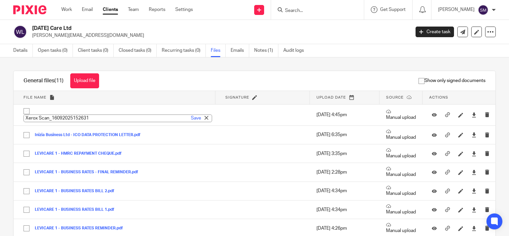
type input "Orenda World Ltd - ICO DATA PROTECTION LETTER"
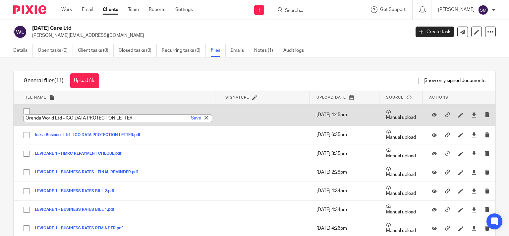
click at [191, 118] on link "Save" at bounding box center [196, 118] width 10 height 7
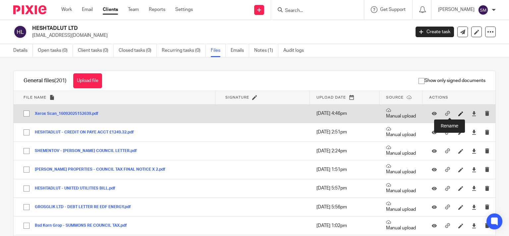
click at [459, 114] on icon at bounding box center [461, 113] width 5 height 5
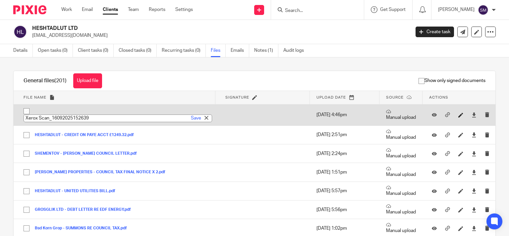
type input "IN111 LTD - ICO DATA PROTECTION LETTER"
click at [191, 119] on link "Save" at bounding box center [196, 118] width 10 height 7
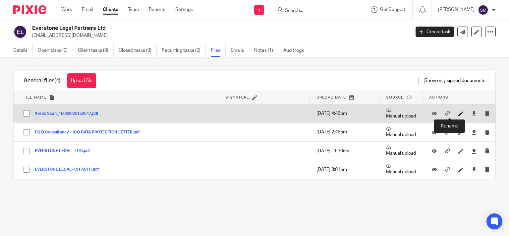
click at [459, 113] on icon at bounding box center [461, 113] width 5 height 5
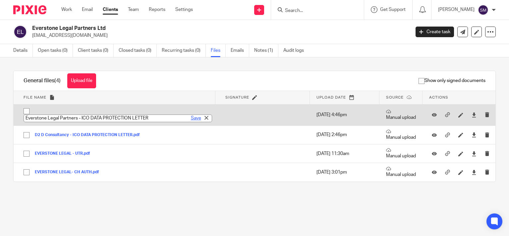
type input "Everstone Legal Partners - ICO DATA PROTECTION LETTER"
click at [193, 118] on link "Save" at bounding box center [196, 118] width 10 height 7
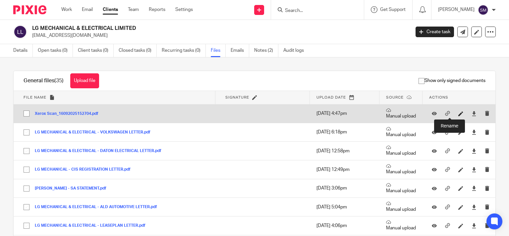
click at [459, 112] on icon at bounding box center [461, 113] width 5 height 5
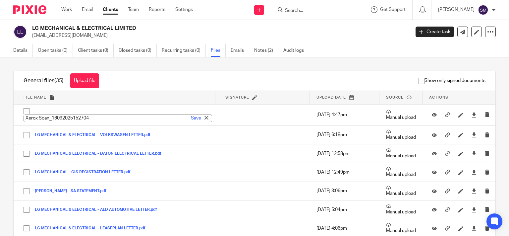
type input "LG MECHANICAL & ELECTRICAL - [PERSON_NAME] ELECTRICAL STATEMENT"
click at [191, 118] on link "Save" at bounding box center [196, 118] width 10 height 7
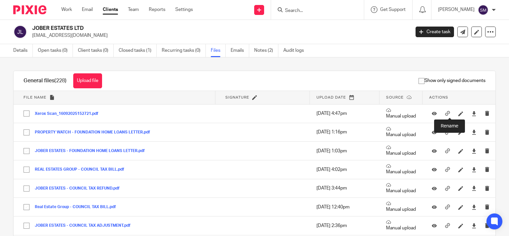
click at [459, 114] on icon at bounding box center [461, 113] width 5 height 5
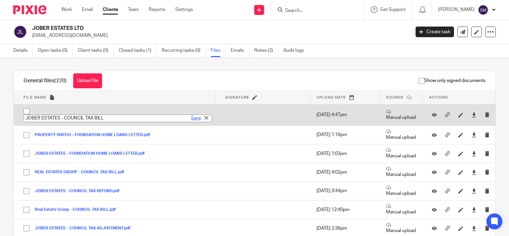
type input "JOBER ESTATES - COUNCIL TAX BILL"
click at [191, 119] on link "Save" at bounding box center [196, 118] width 10 height 7
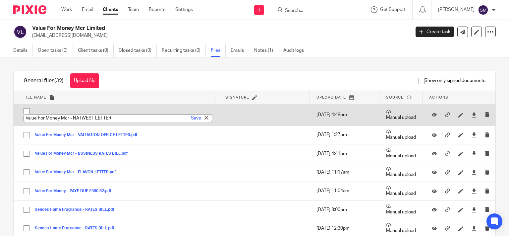
type input "Value For Money Mcr - NATWEST LETTER"
click at [191, 120] on link "Save" at bounding box center [196, 118] width 10 height 7
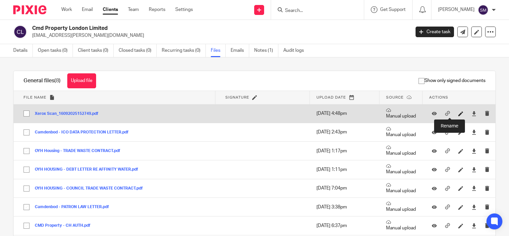
click at [459, 114] on icon at bounding box center [461, 113] width 5 height 5
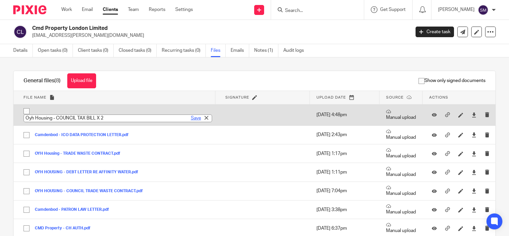
type input "Oyh Housing - COUNCIL TAX BILL X 2"
click at [191, 118] on link "Save" at bounding box center [196, 118] width 10 height 7
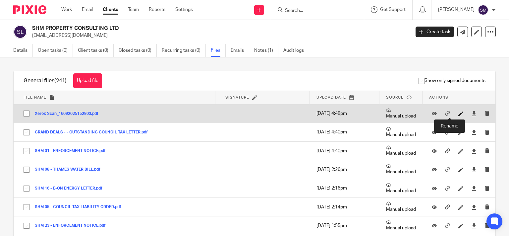
click at [459, 114] on icon at bounding box center [461, 113] width 5 height 5
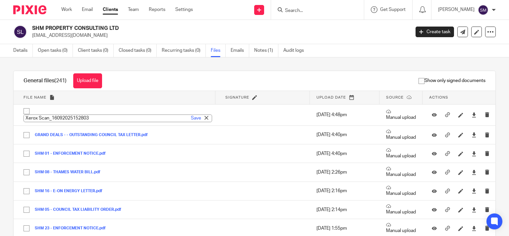
type input "SHM 23 - COUNCIL TAX REMINDER"
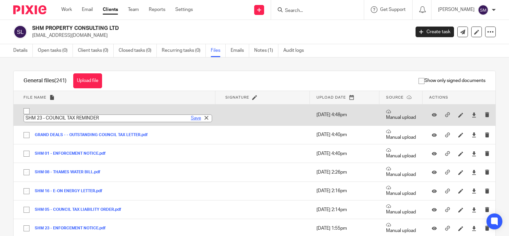
click at [191, 116] on link "Save" at bounding box center [196, 118] width 10 height 7
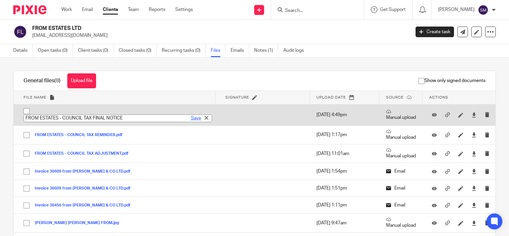
type input "FROM ESTATES - COUNCIL TAX FINAL NOTICE"
click at [191, 118] on link "Save" at bounding box center [196, 118] width 10 height 7
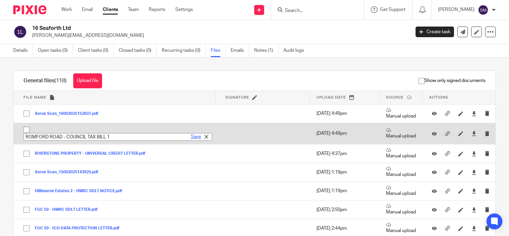
type input "ROMFORD ROAD - COUNCIL TAX BILL 1"
click at [191, 137] on link "Save" at bounding box center [196, 136] width 10 height 7
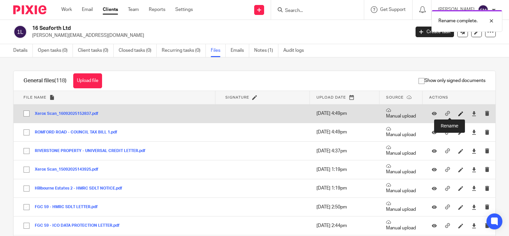
click at [459, 113] on icon at bounding box center [461, 113] width 5 height 5
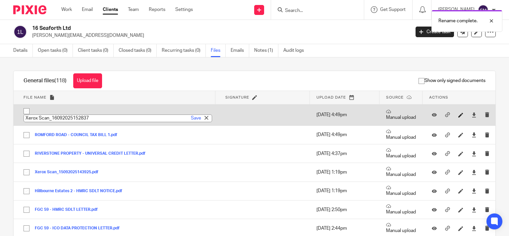
paste input "ROMFORD ROAD - COUNCIL TAX BILL X 2"
type input "ROMFORD ROAD - COUNCIL TAX BILL 2"
click at [191, 116] on link "Save" at bounding box center [196, 118] width 10 height 7
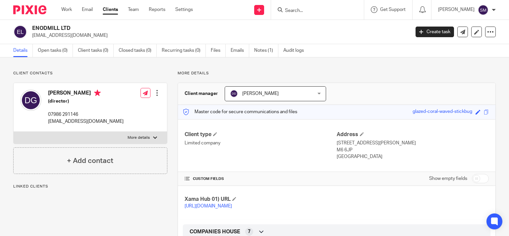
scroll to position [127, 0]
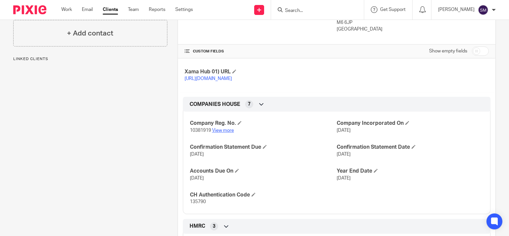
click at [231, 133] on link "View more" at bounding box center [223, 130] width 22 height 5
